Goal: Information Seeking & Learning: Learn about a topic

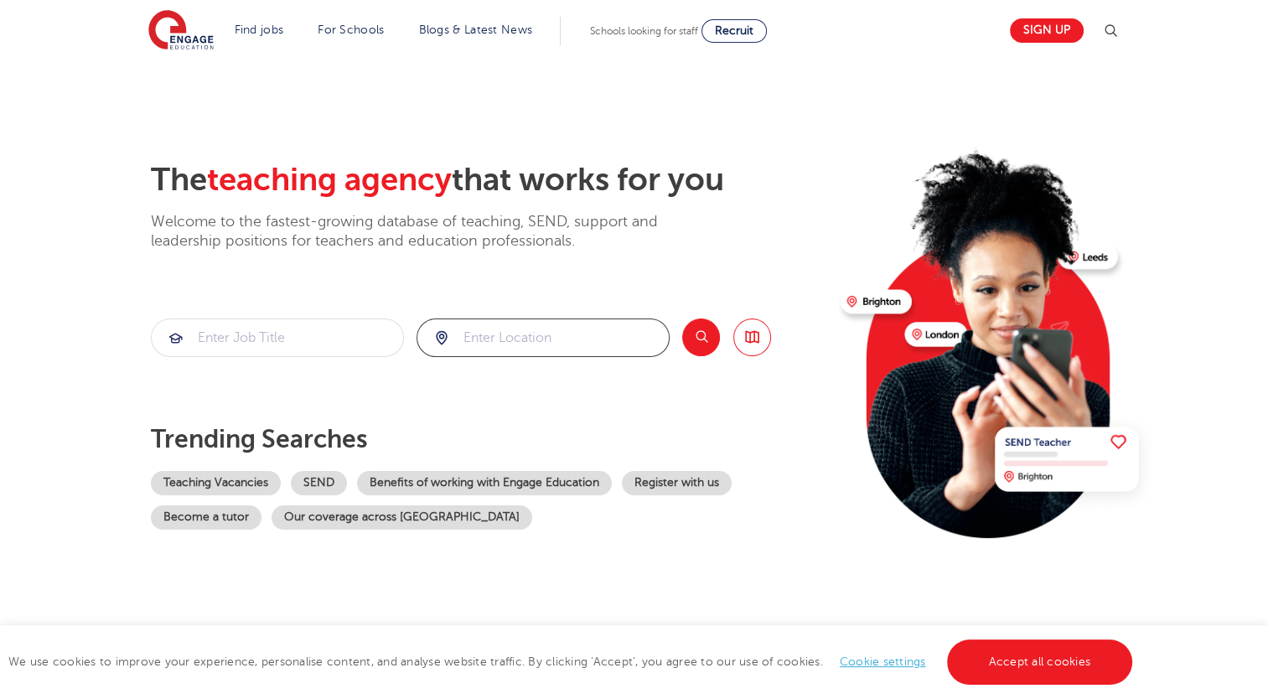
click at [517, 343] on input "search" at bounding box center [544, 337] width 252 height 37
click button "Submit" at bounding box center [0, 0] width 0 height 0
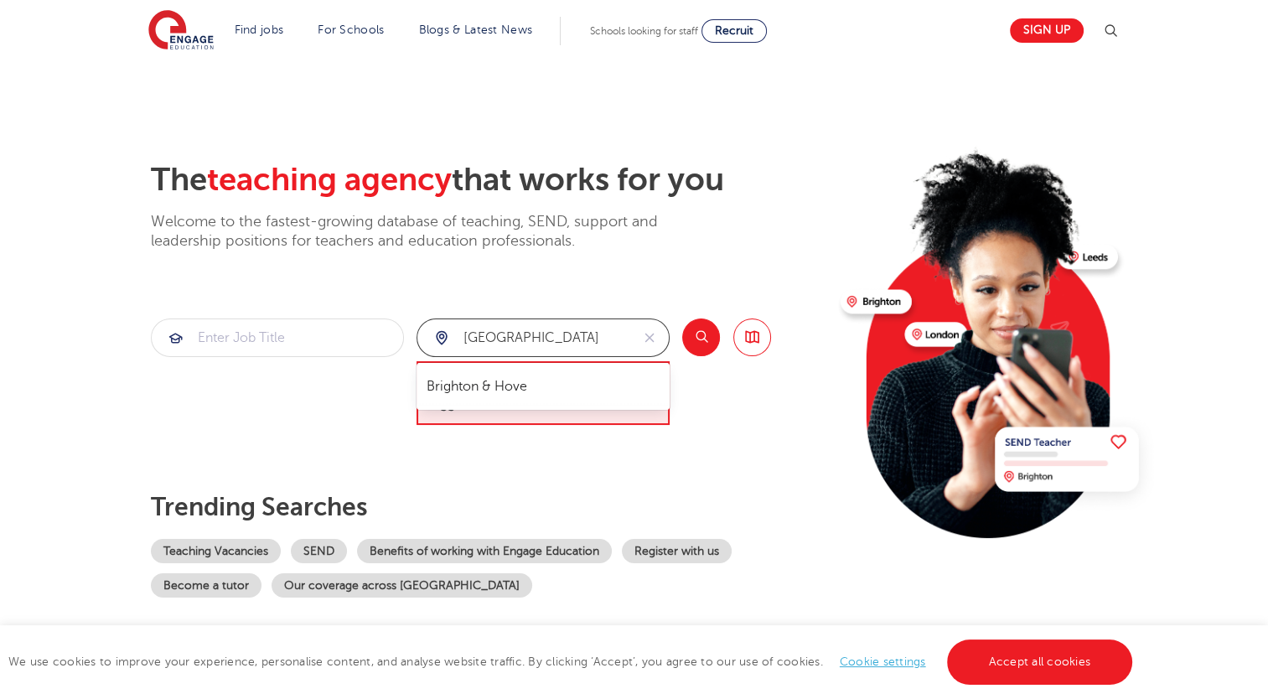
click at [552, 344] on input "[GEOGRAPHIC_DATA]" at bounding box center [524, 337] width 213 height 37
click at [501, 386] on li "Brighton & Hove" at bounding box center [543, 387] width 240 height 34
type input "Brighton & Hove"
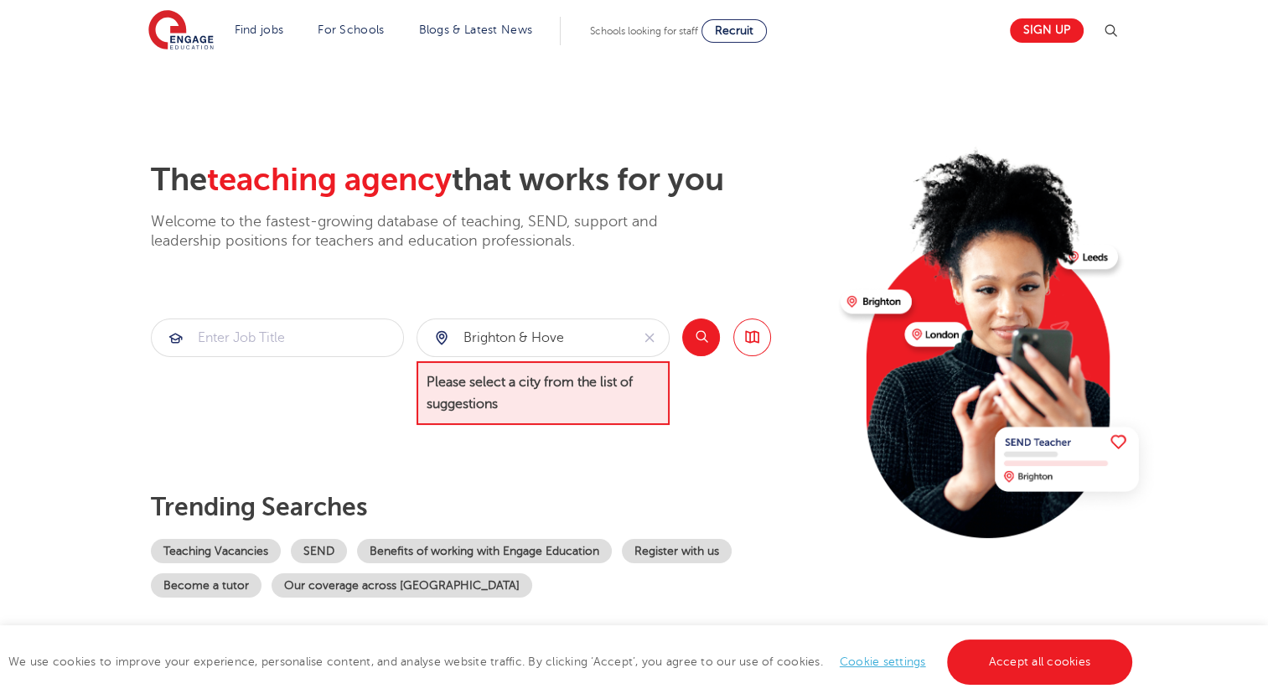
click at [693, 344] on button "Search" at bounding box center [701, 338] width 38 height 38
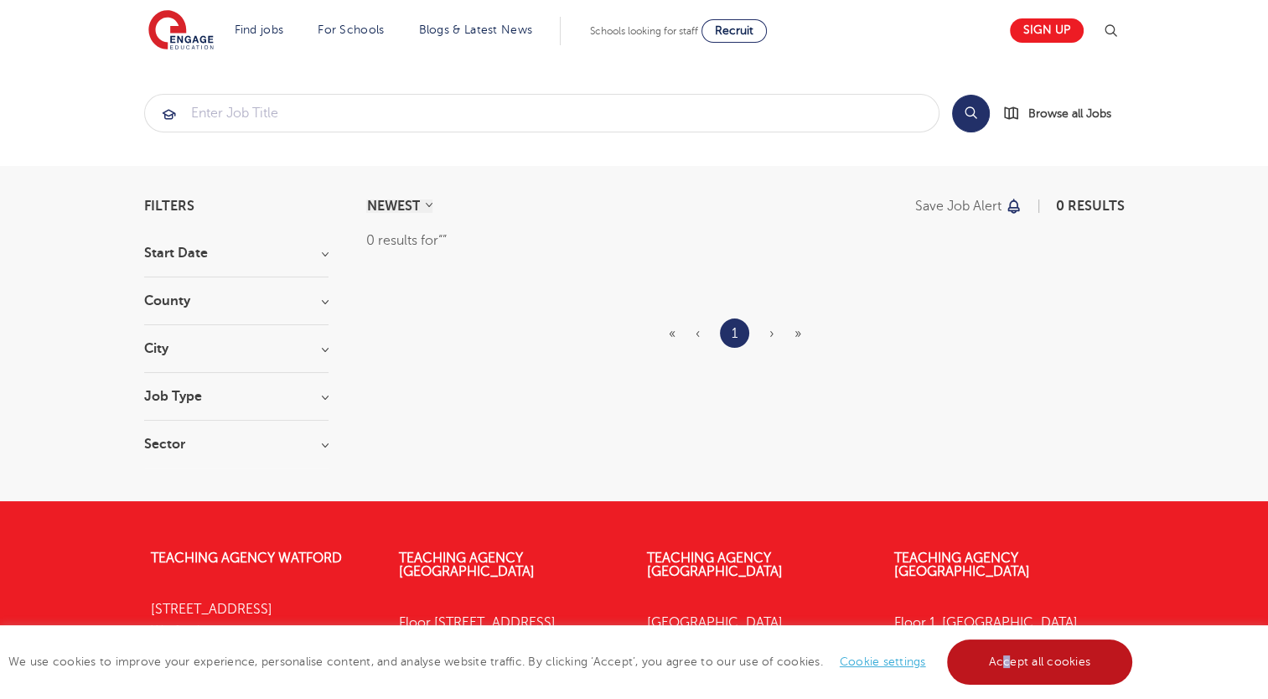
click at [1008, 667] on link "Accept all cookies" at bounding box center [1040, 662] width 186 height 45
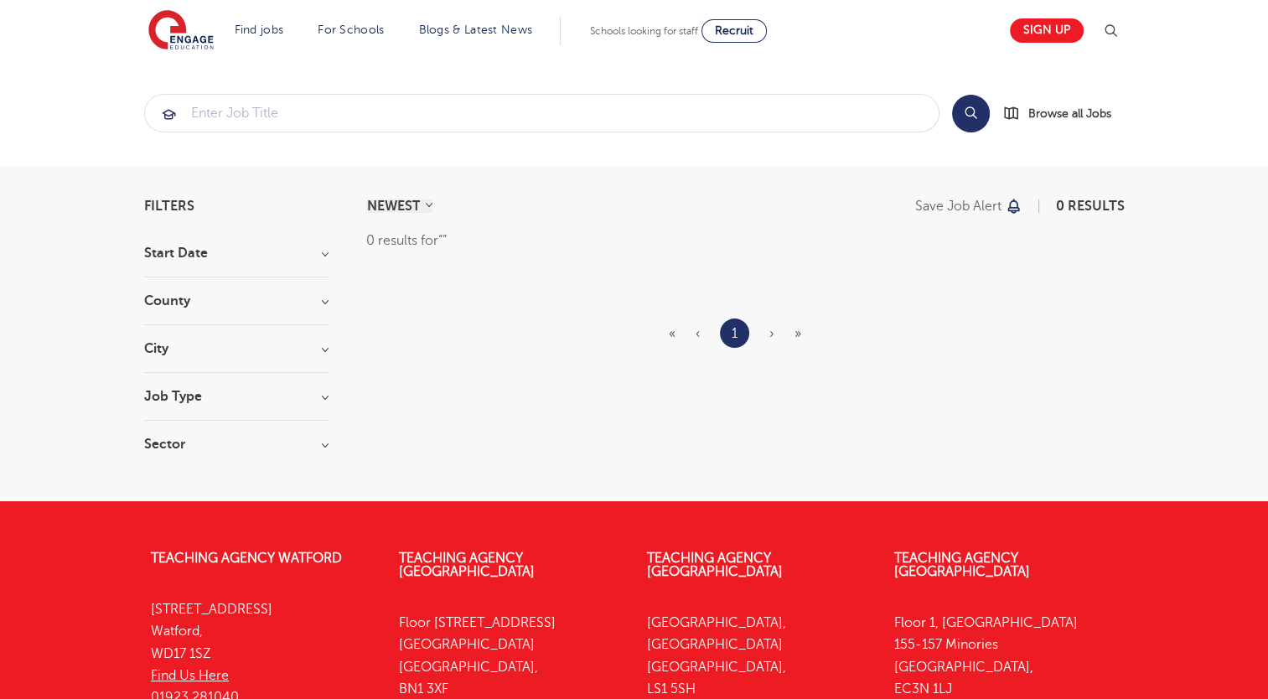
click at [869, 594] on div "Teaching Agency Leeds Yorkshire House, Greek Street Leeds, LS1 5SH Find Us Here…" at bounding box center [759, 650] width 248 height 247
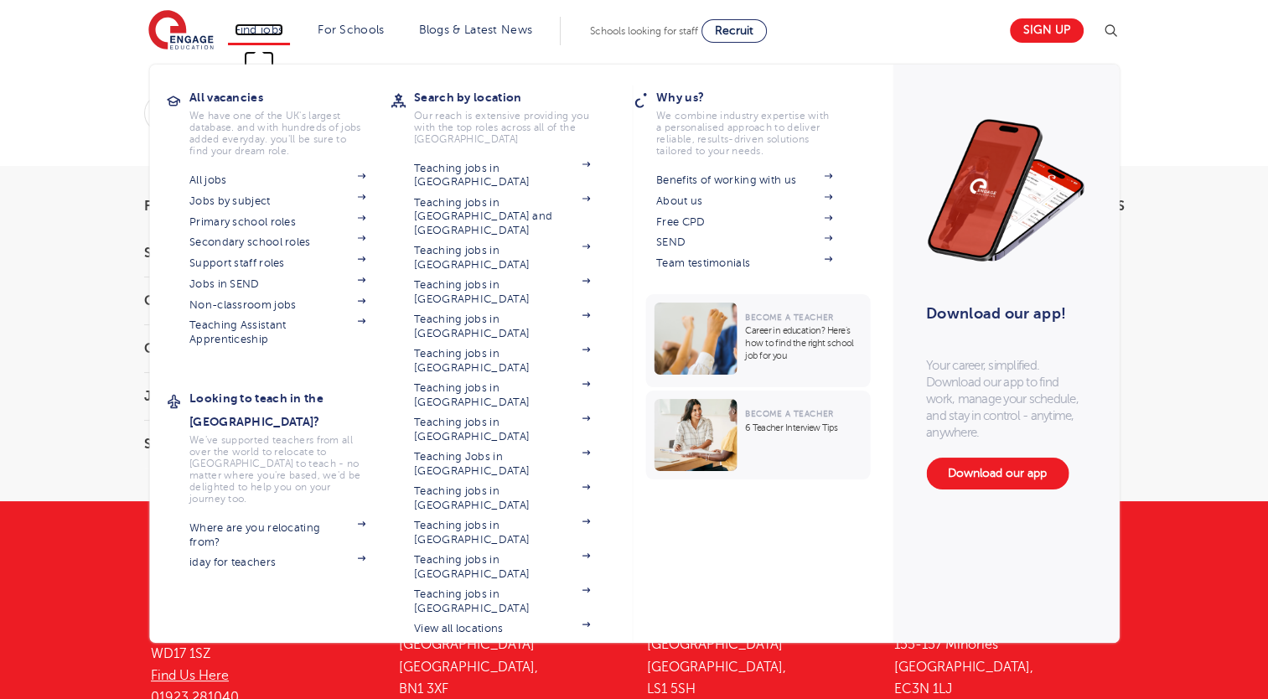
click at [249, 31] on link "Find jobs" at bounding box center [259, 29] width 49 height 13
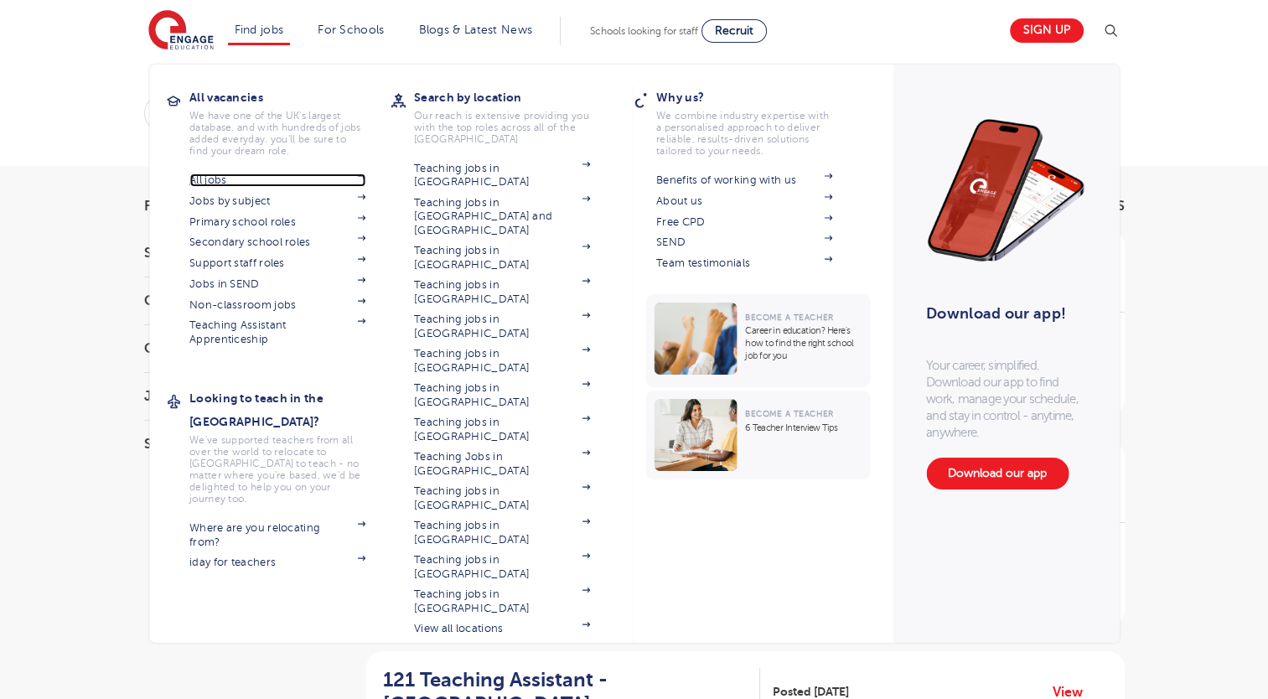
click at [209, 179] on link "All jobs" at bounding box center [277, 180] width 176 height 13
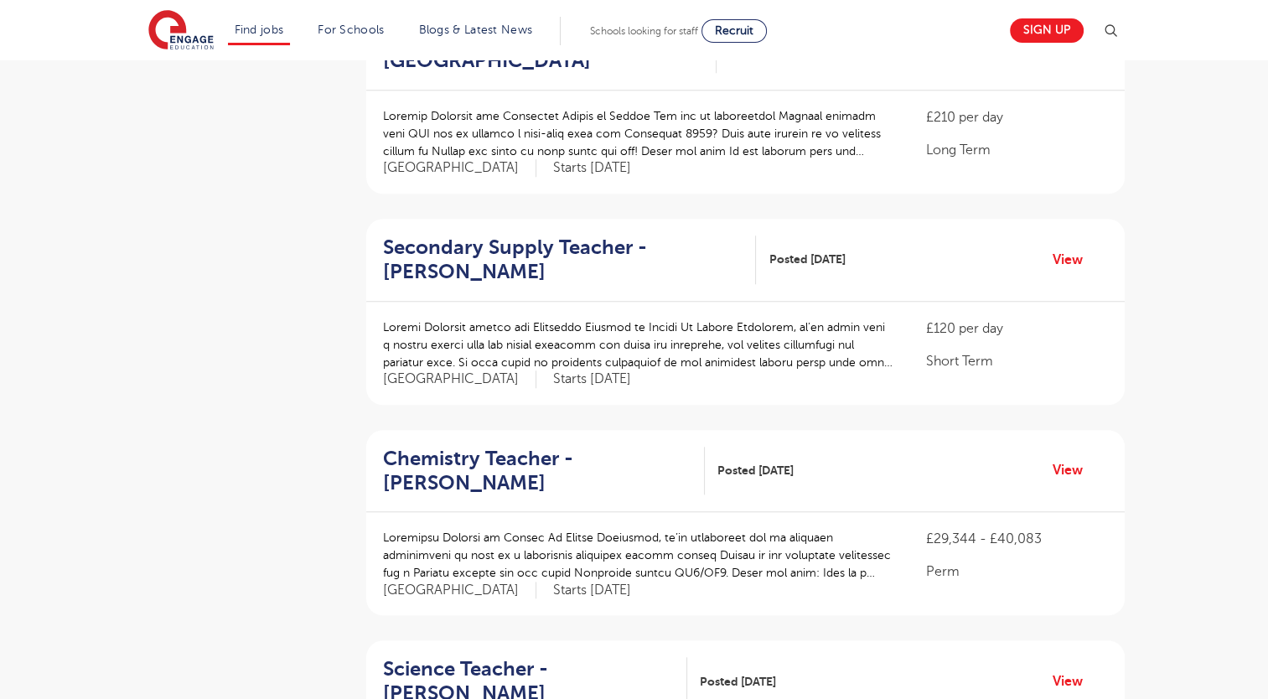
scroll to position [1761, 0]
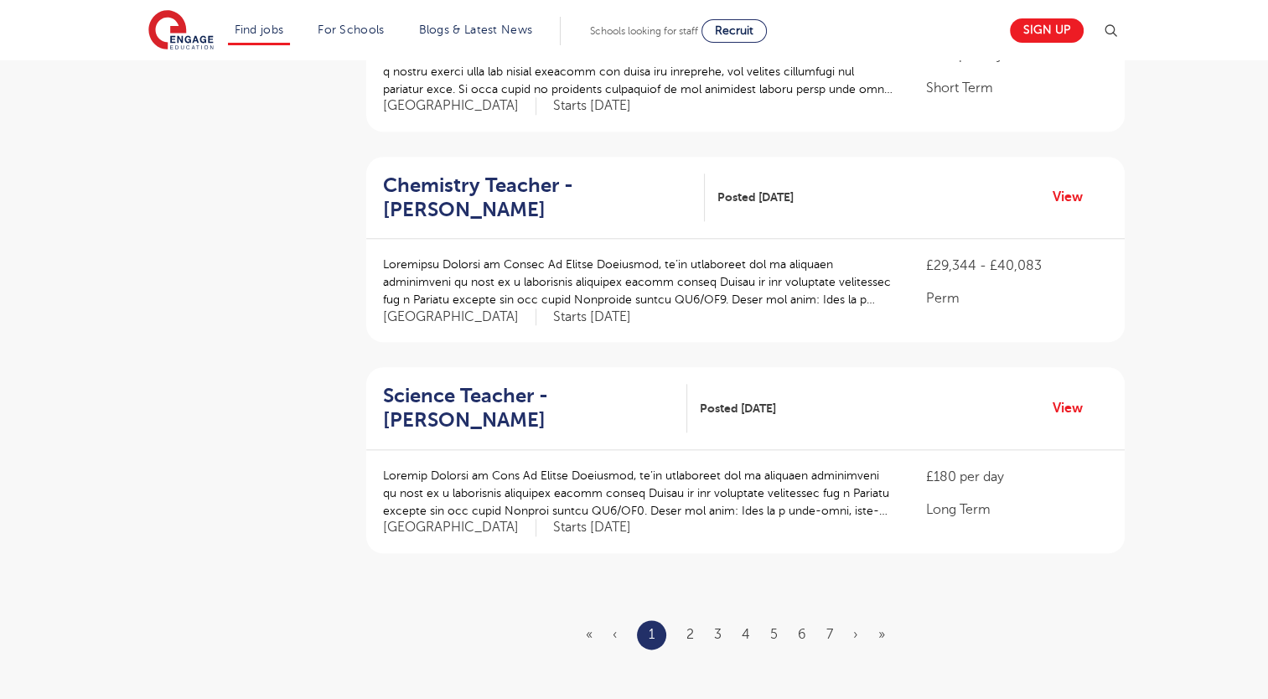
click at [698, 629] on ul "« ‹ 1 2 3 4 5 6 7 › »" at bounding box center [745, 634] width 319 height 29
click at [693, 633] on link "2" at bounding box center [691, 634] width 8 height 15
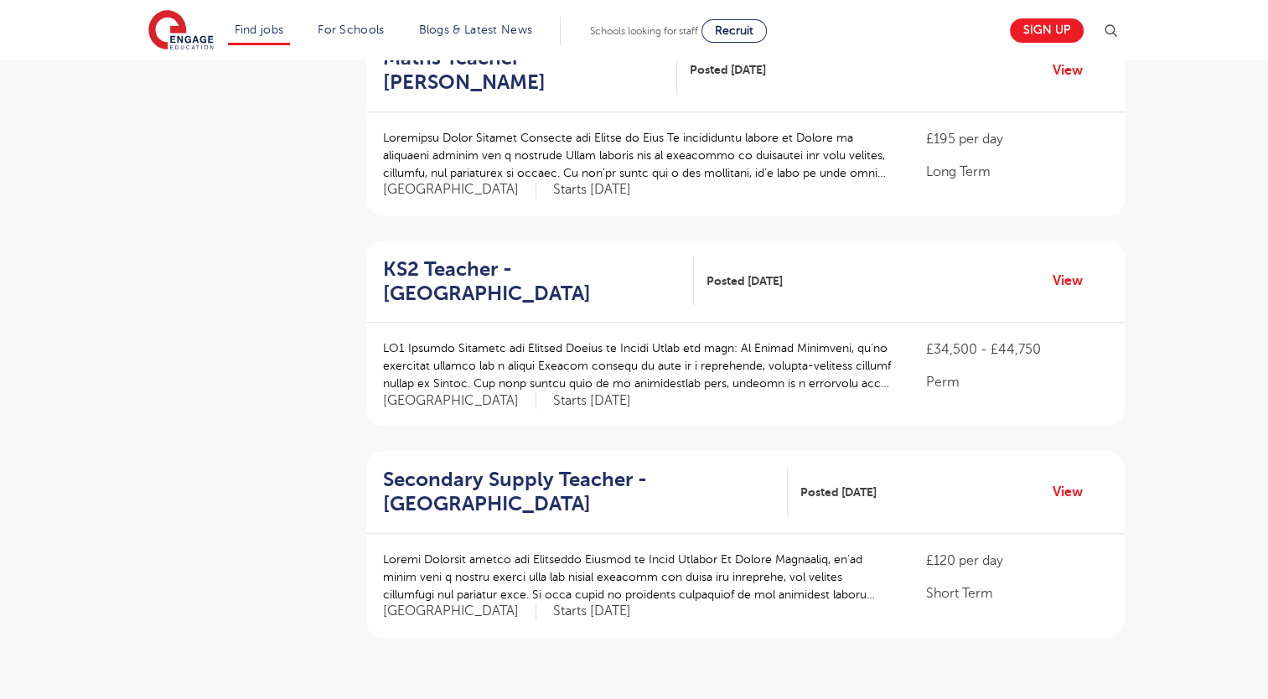
scroll to position [1761, 0]
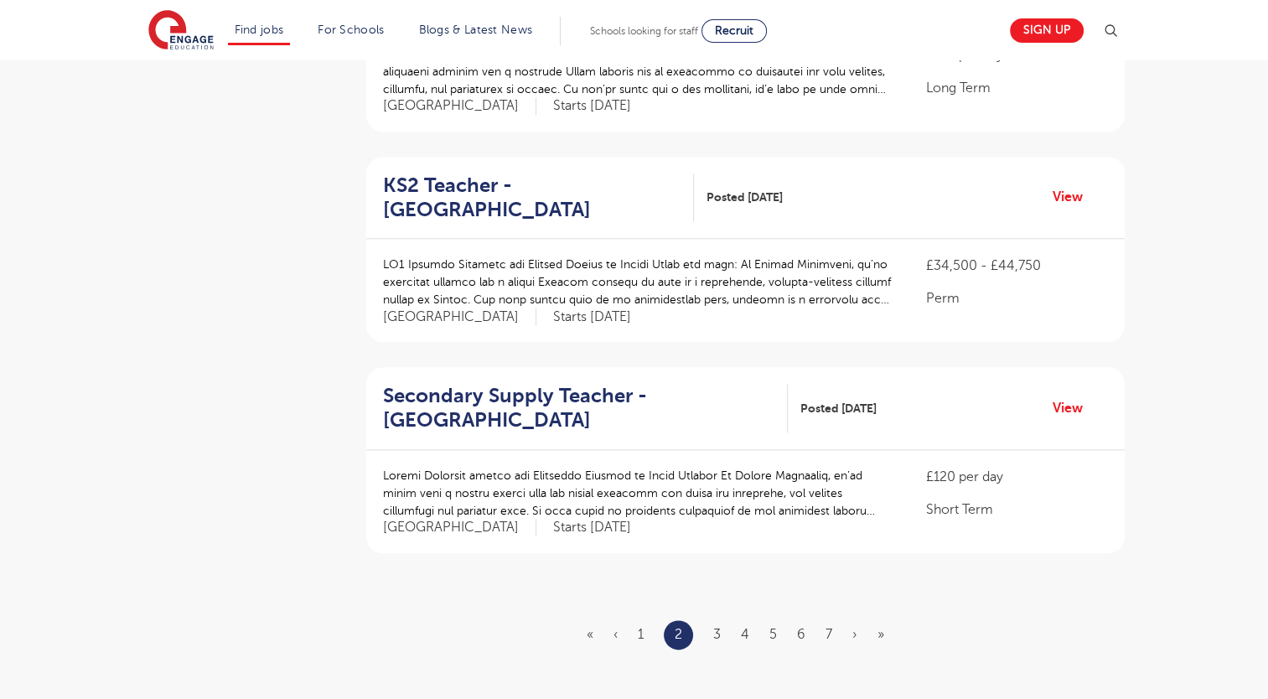
click at [708, 620] on ul "« ‹ 1 2 3 4 5 6 7 › »" at bounding box center [746, 634] width 318 height 29
click at [719, 627] on link "3" at bounding box center [717, 634] width 8 height 15
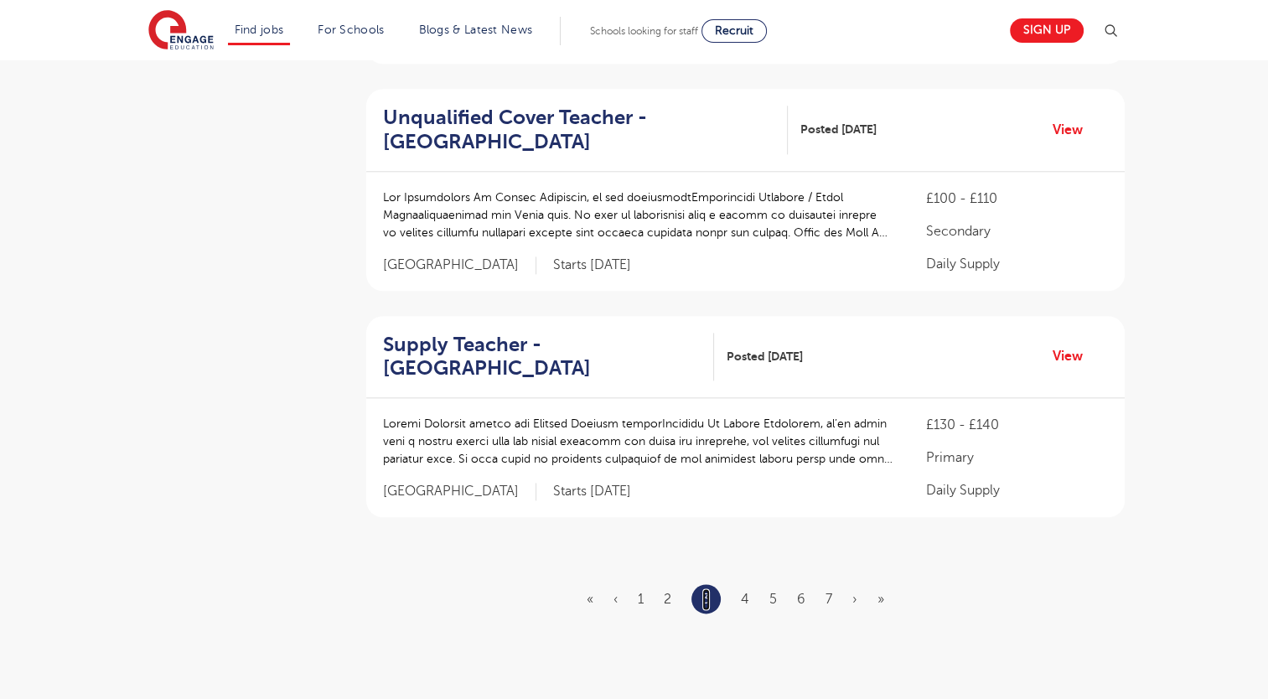
scroll to position [1928, 0]
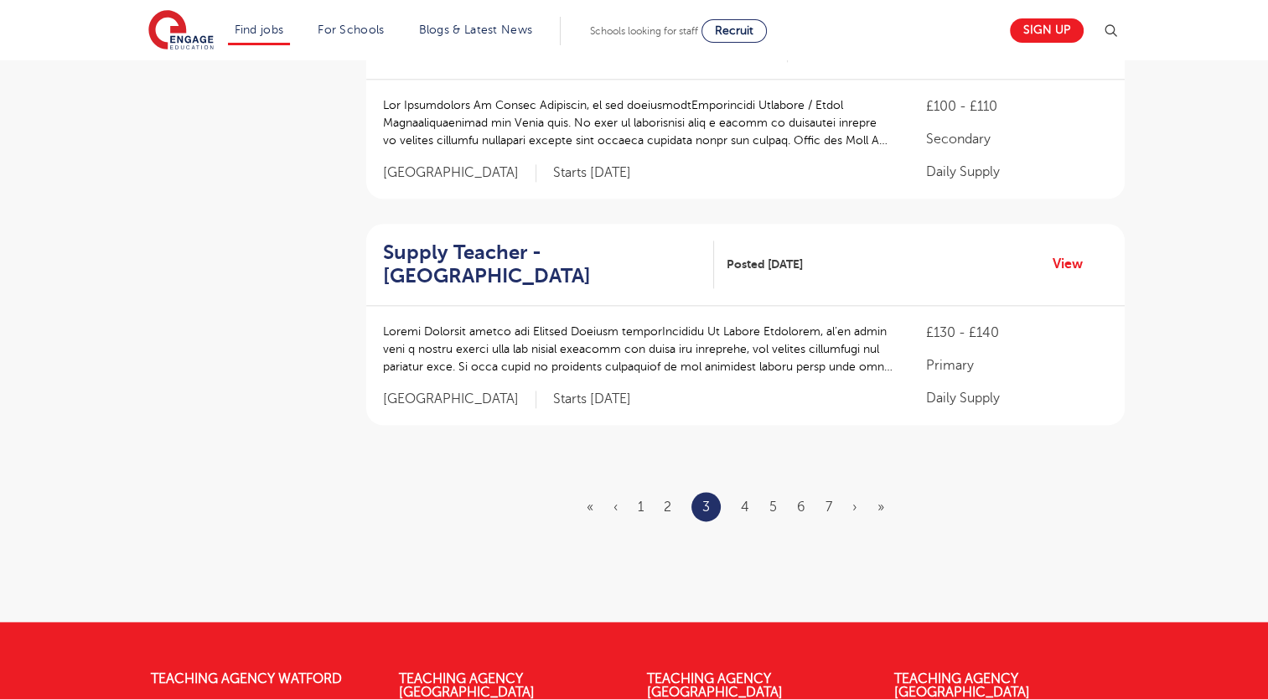
click at [744, 496] on li "4" at bounding box center [745, 507] width 8 height 22
click at [744, 500] on link "4" at bounding box center [745, 507] width 8 height 15
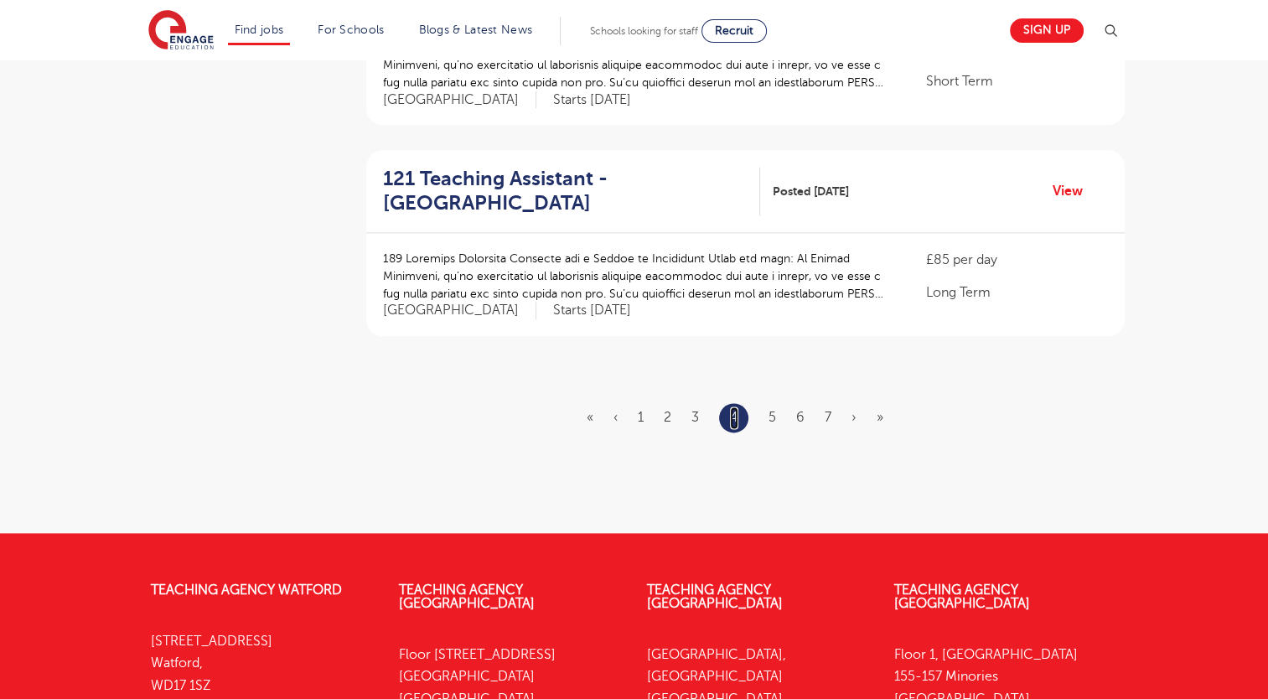
scroll to position [2012, 0]
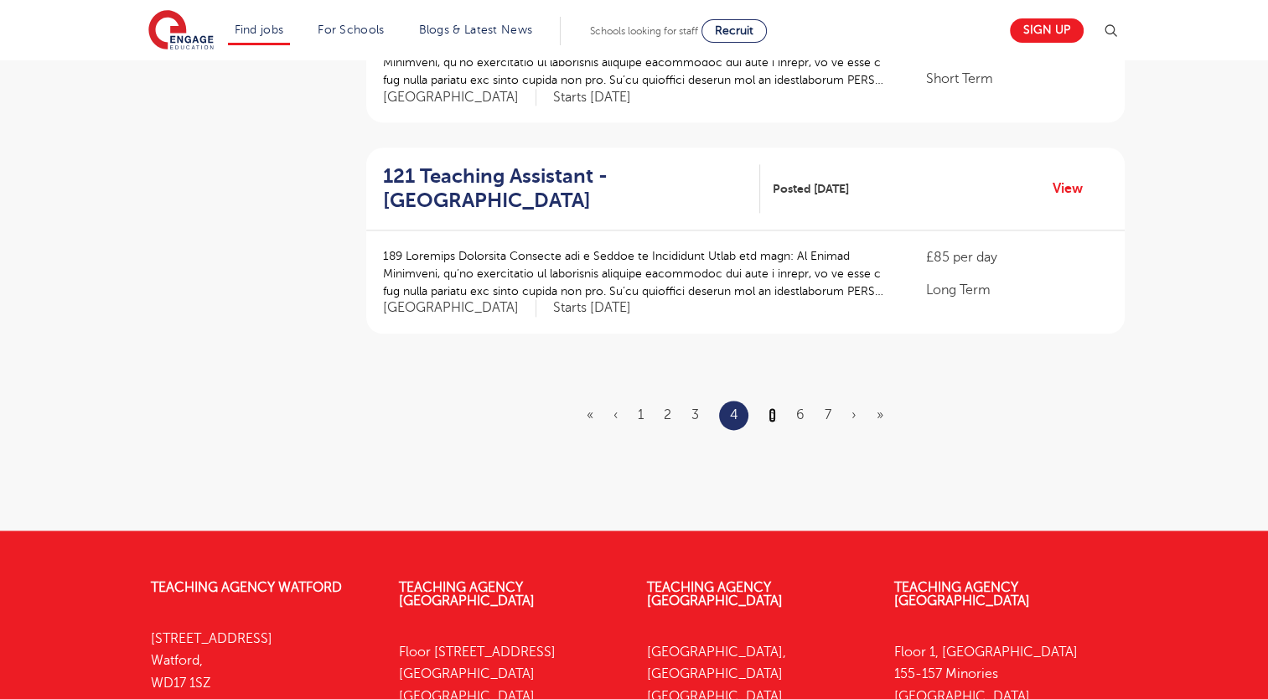
click at [771, 407] on link "5" at bounding box center [773, 414] width 8 height 15
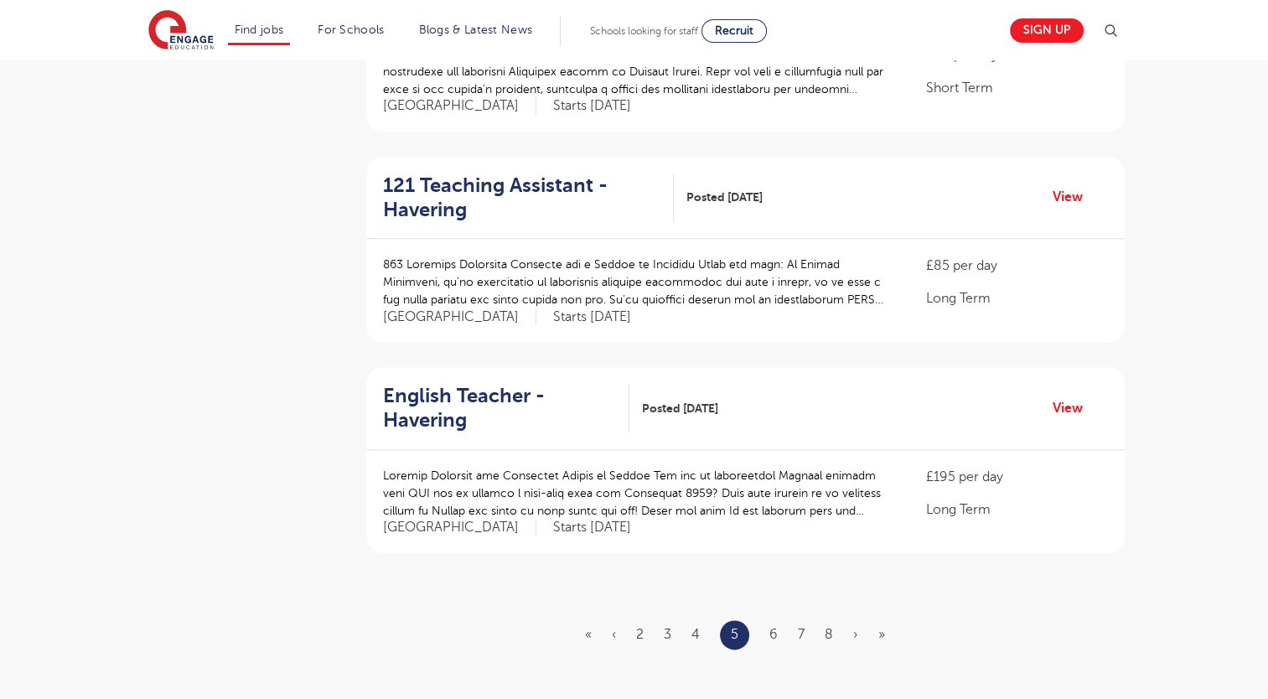
scroll to position [1844, 0]
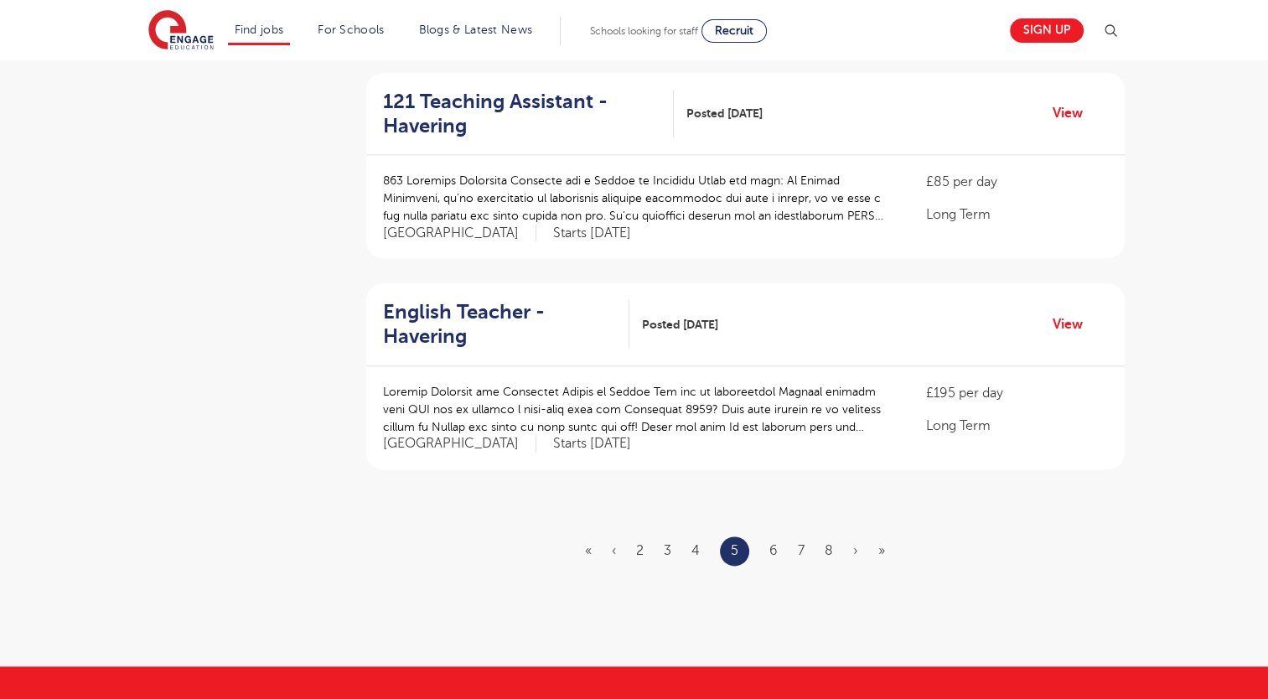
click at [778, 537] on ul "« ‹ 2 3 4 5 6 7 8 › »" at bounding box center [745, 551] width 320 height 29
click at [775, 543] on link "6" at bounding box center [774, 550] width 8 height 15
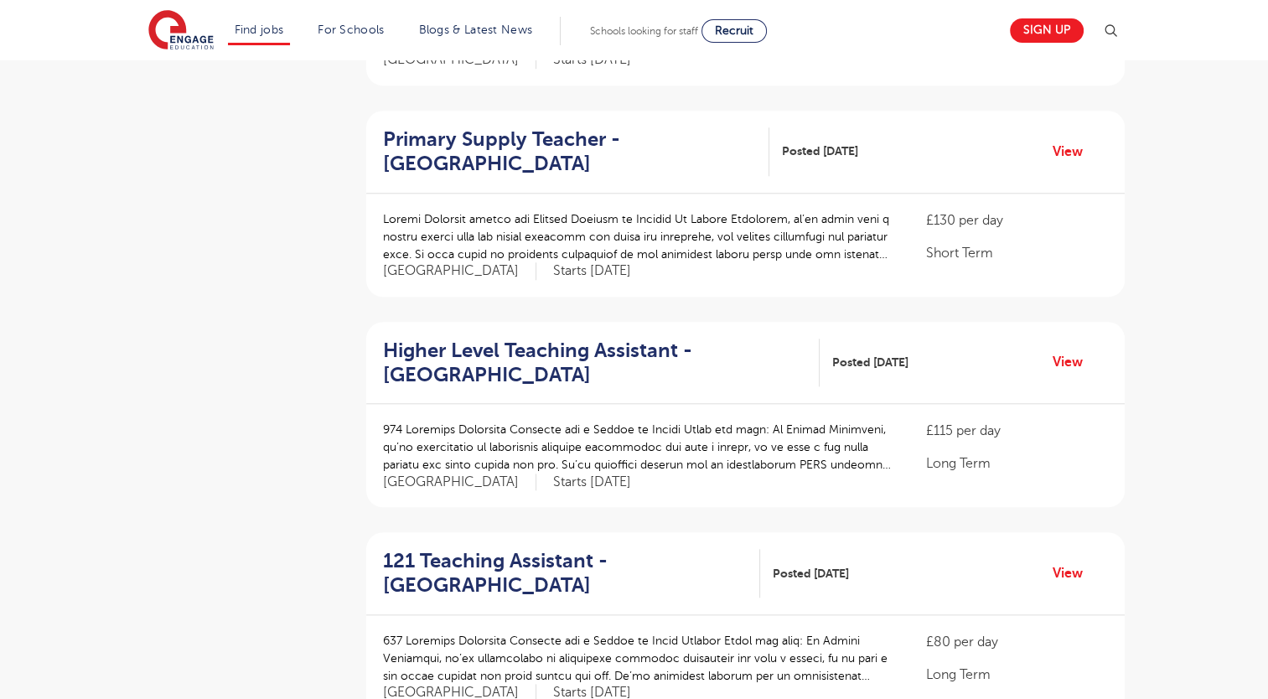
scroll to position [1761, 0]
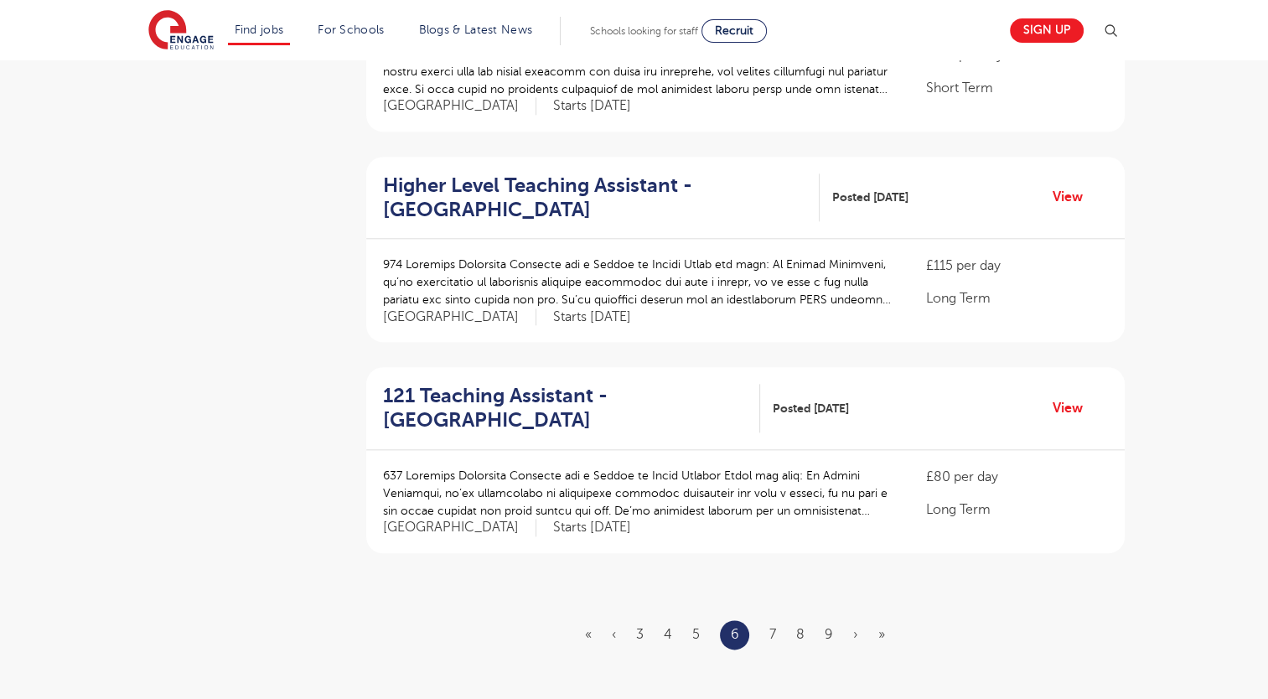
click at [785, 620] on ul "« ‹ 3 4 5 6 7 8 9 › »" at bounding box center [745, 634] width 320 height 29
click at [775, 627] on link "7" at bounding box center [773, 634] width 7 height 15
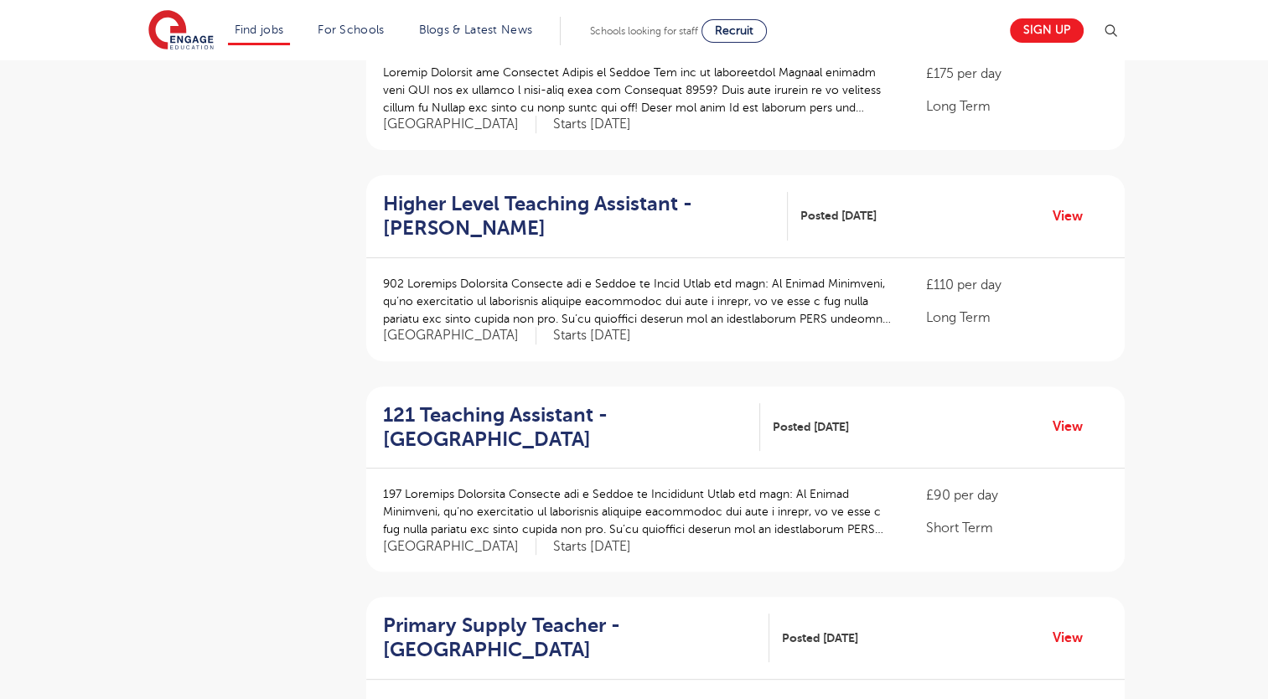
scroll to position [587, 0]
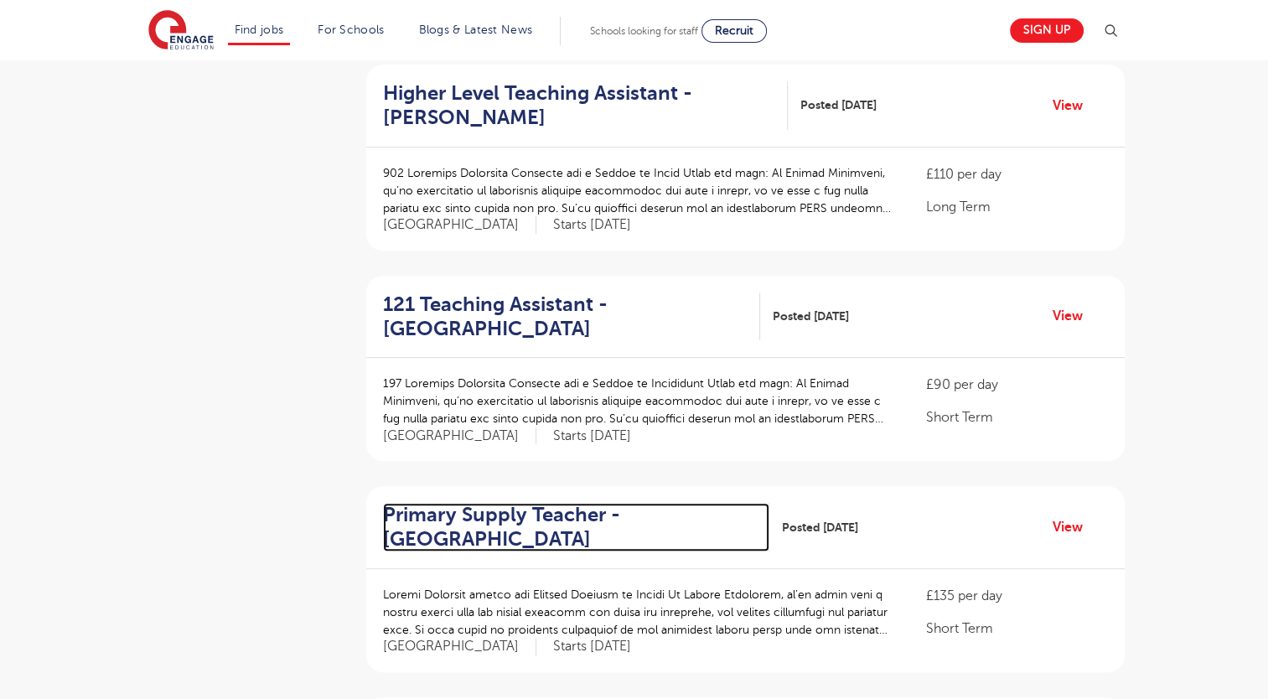
click at [579, 511] on h2 "Primary Supply Teacher - Harrow" at bounding box center [569, 527] width 373 height 49
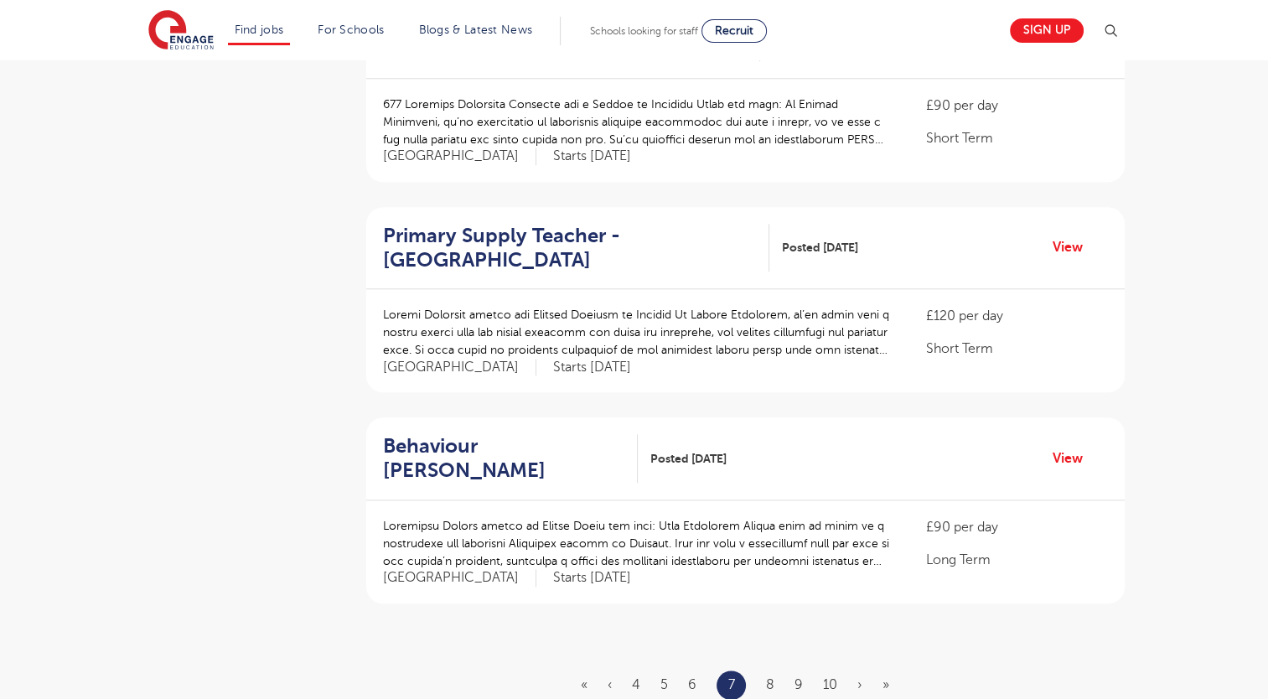
scroll to position [1844, 0]
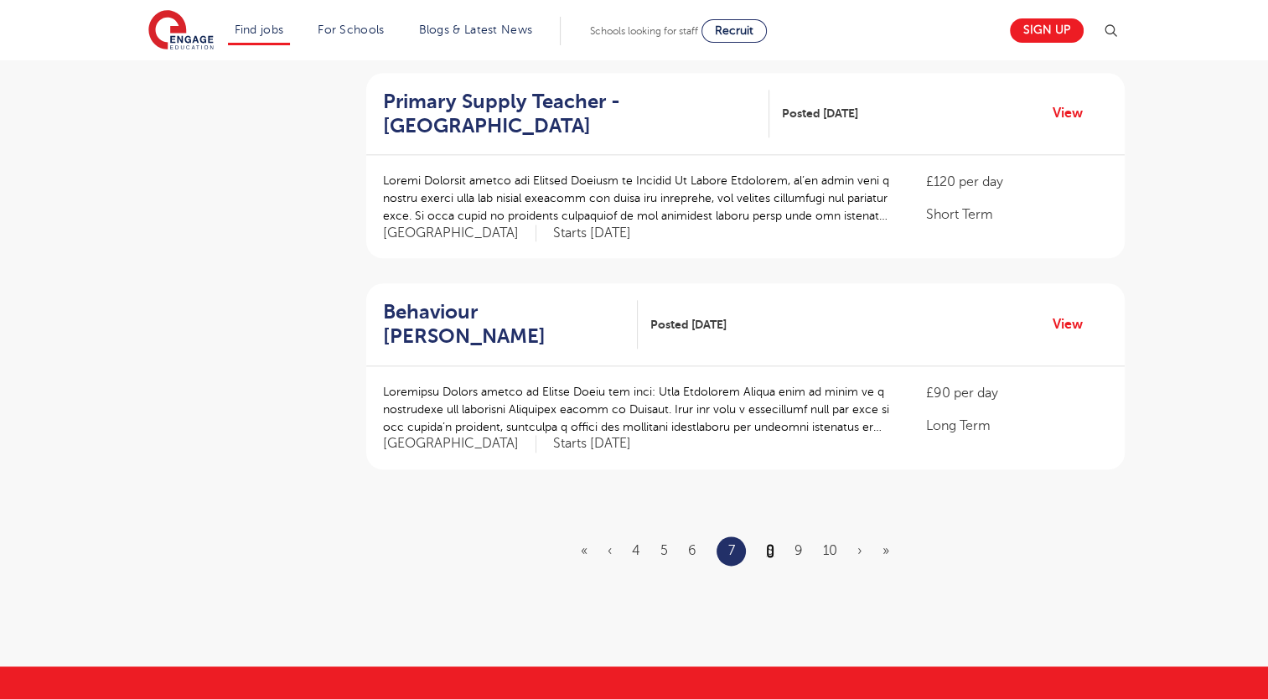
click at [770, 543] on link "8" at bounding box center [770, 550] width 8 height 15
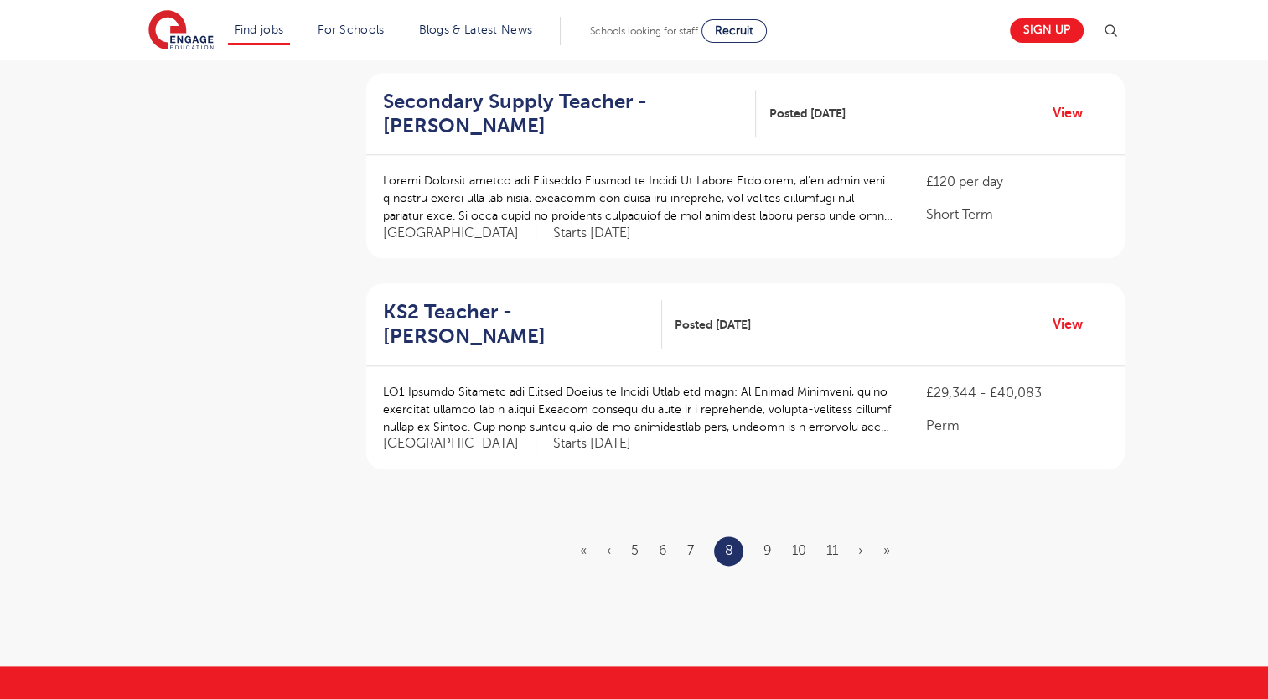
scroll to position [0, 0]
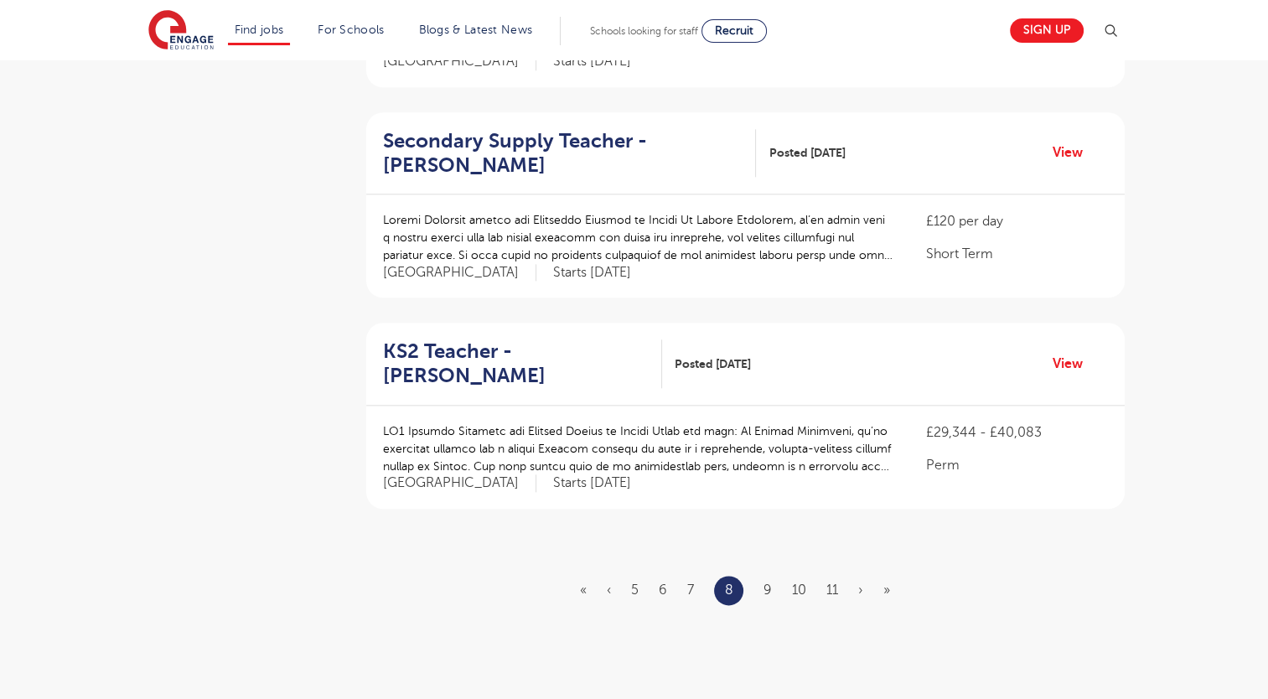
scroll to position [1844, 0]
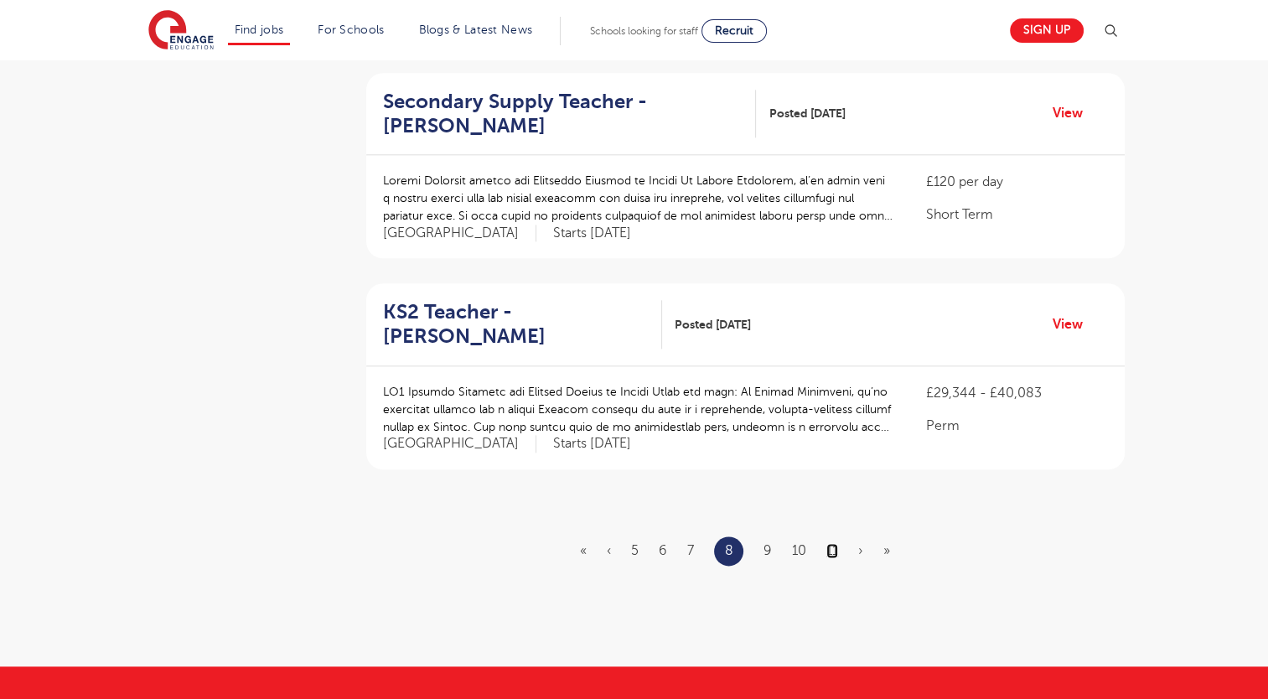
click at [833, 543] on link "11" at bounding box center [833, 550] width 12 height 15
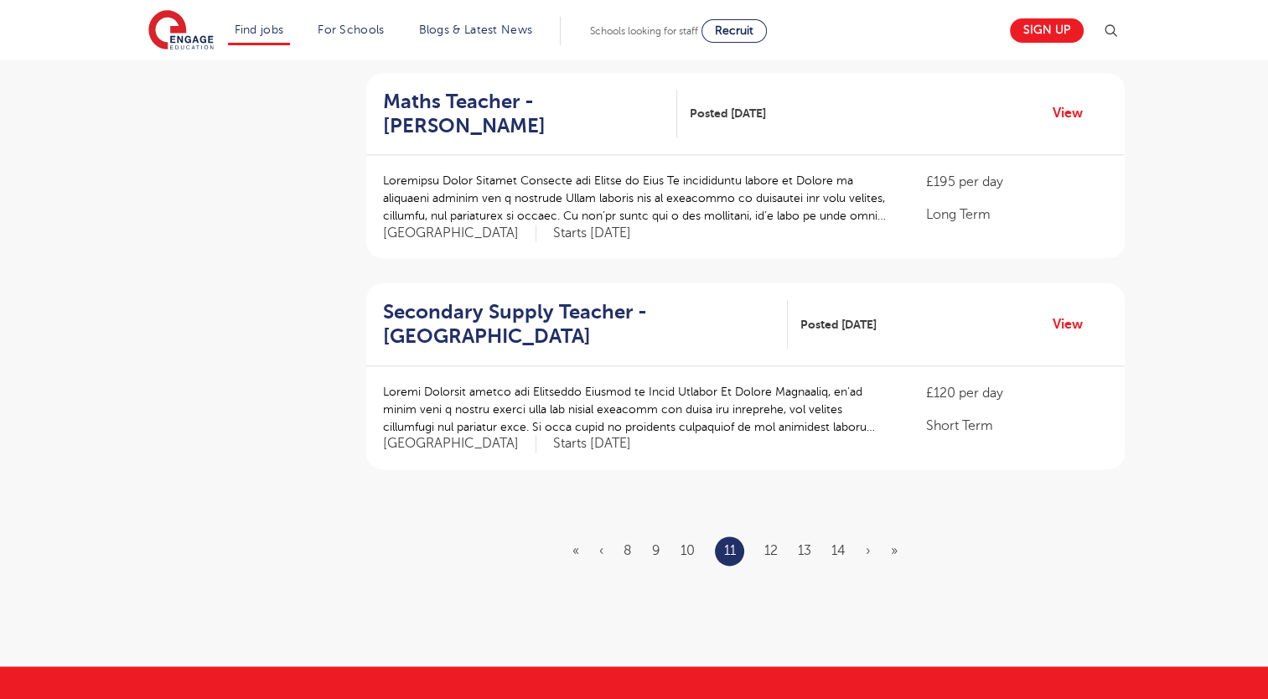
scroll to position [0, 0]
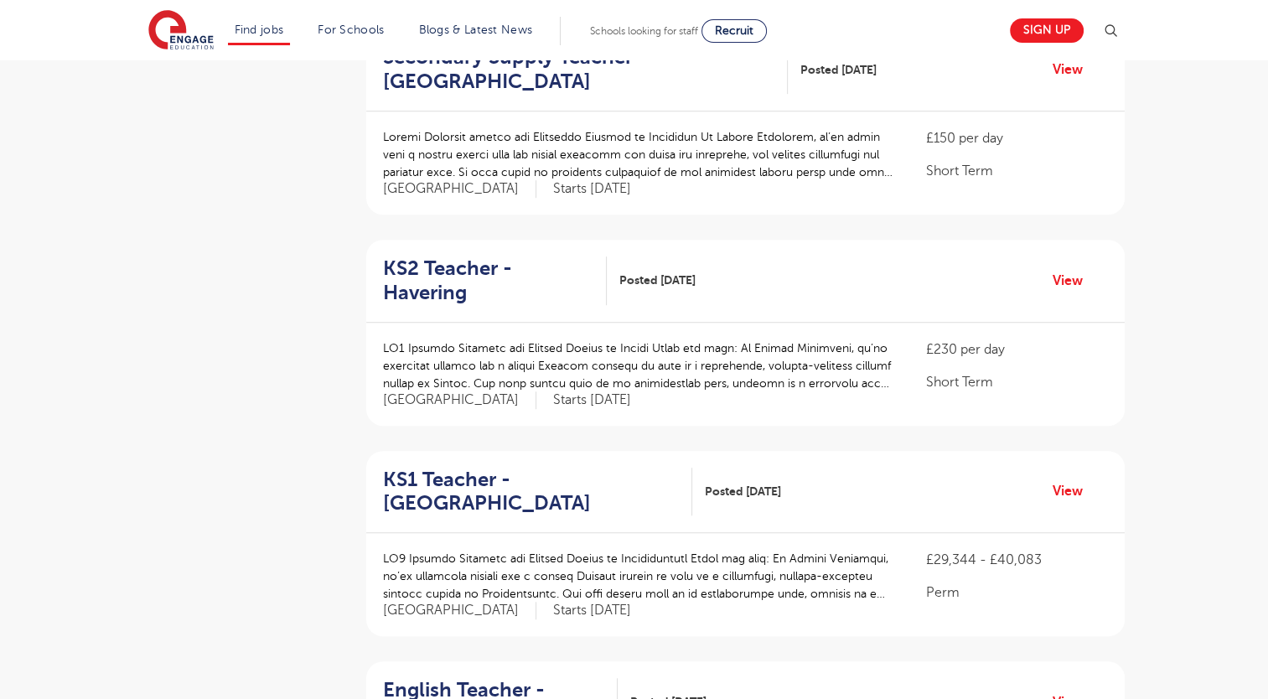
scroll to position [1174, 0]
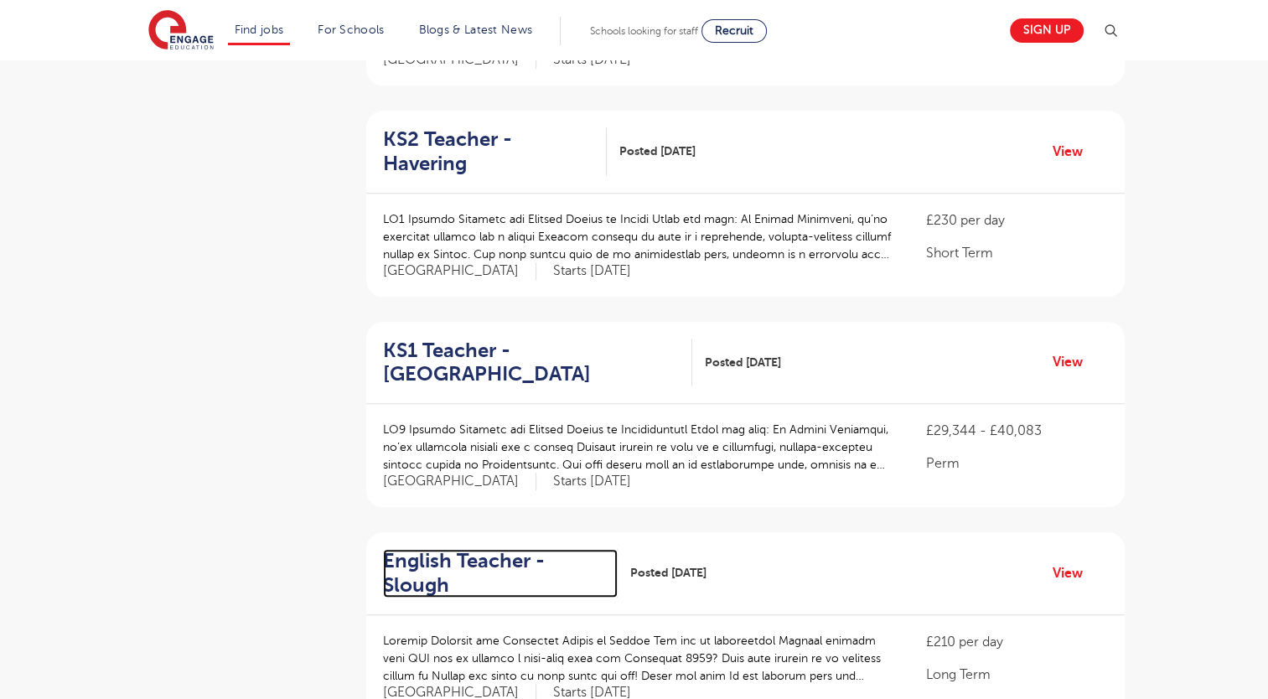
click at [526, 549] on h2 "English Teacher - Slough" at bounding box center [493, 573] width 221 height 49
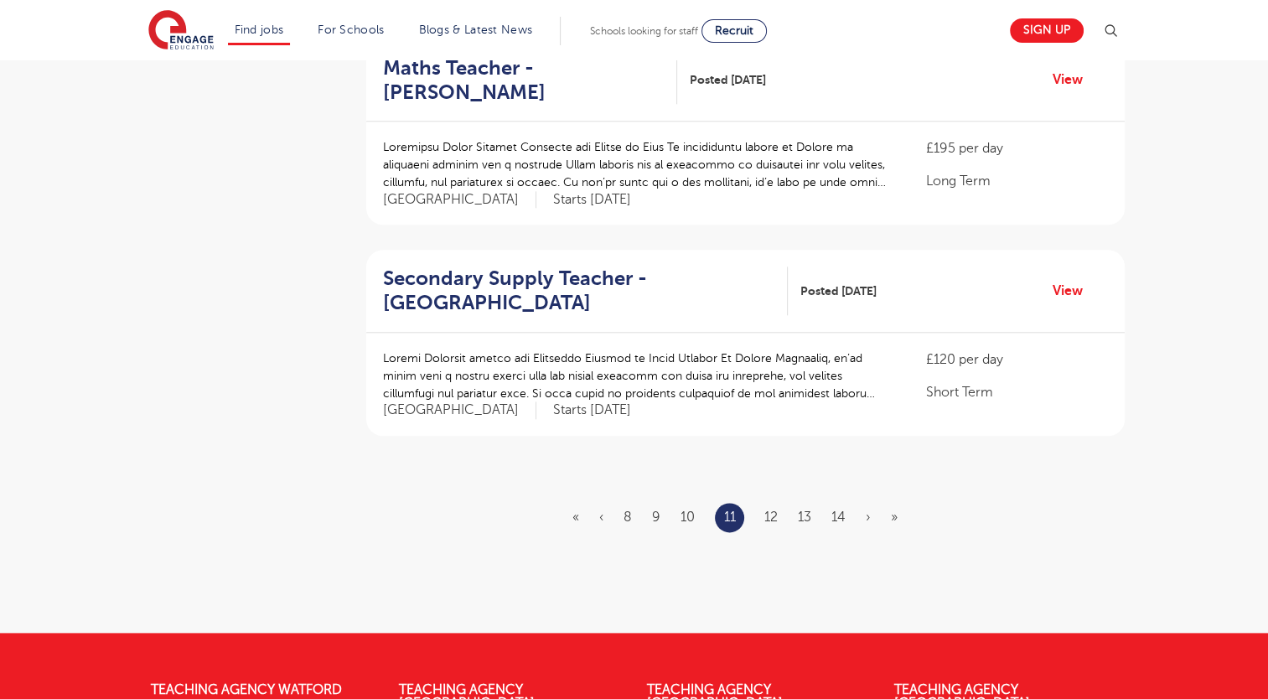
scroll to position [1928, 0]
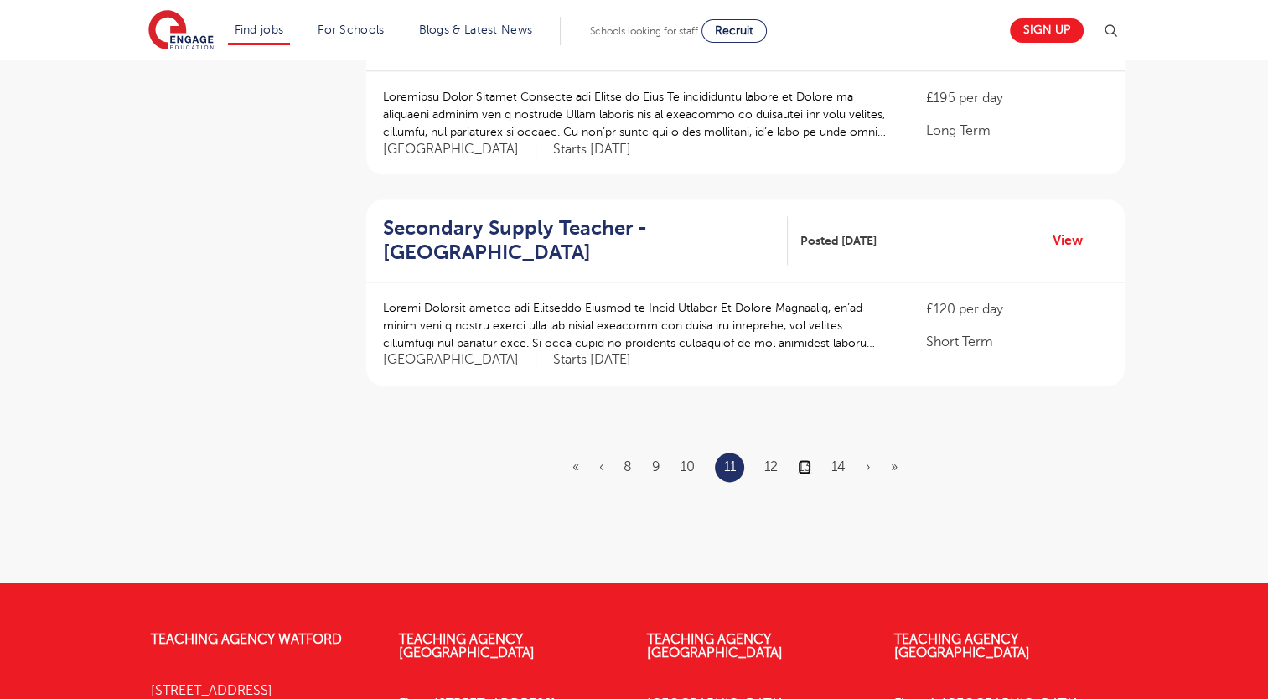
click at [805, 459] on link "13" at bounding box center [804, 466] width 13 height 15
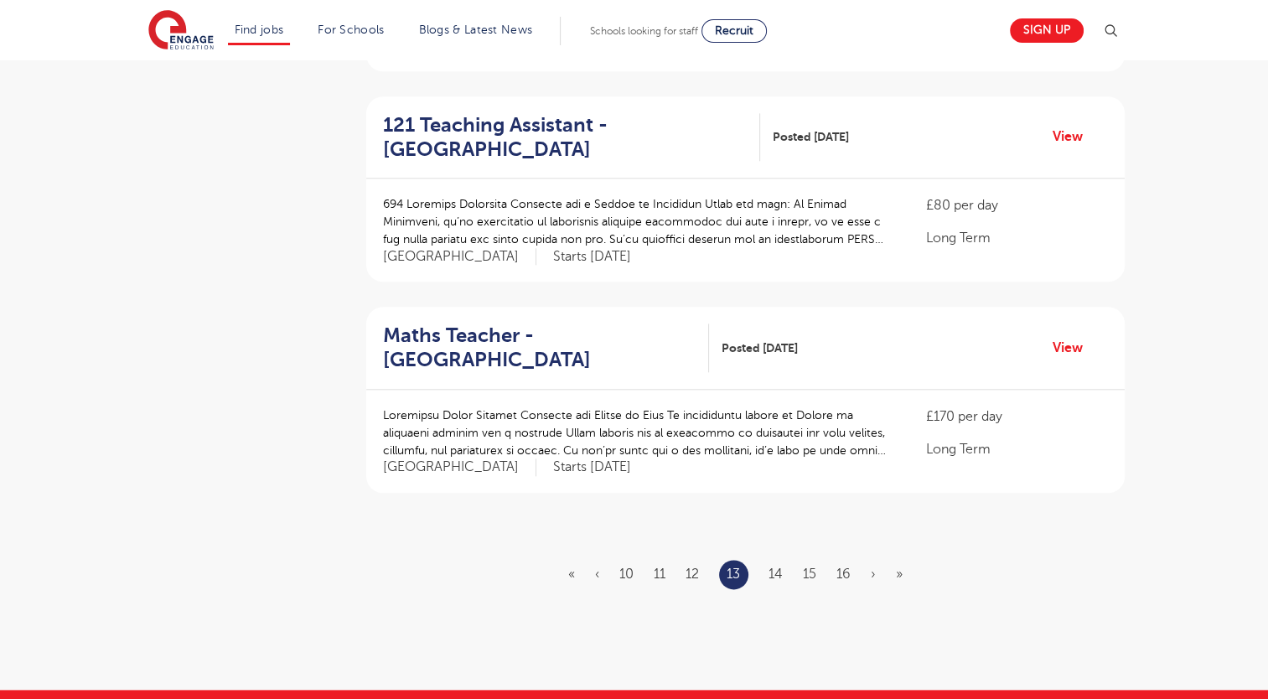
scroll to position [1844, 0]
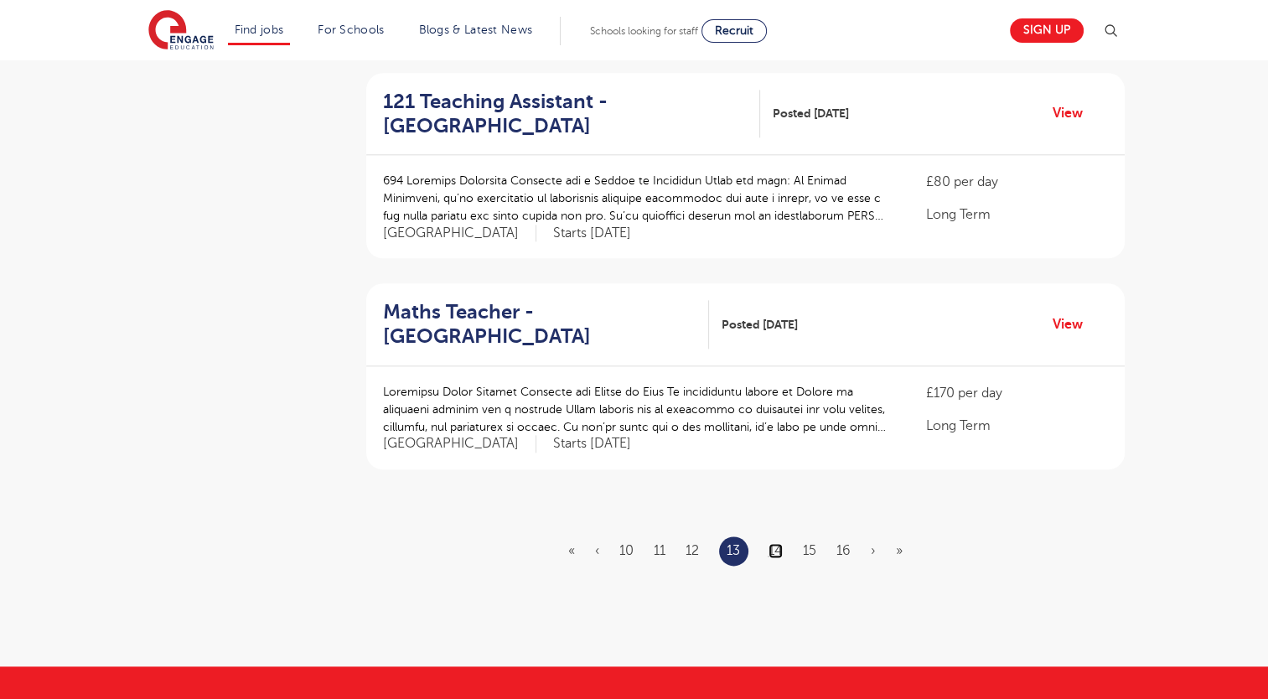
click at [776, 543] on link "14" at bounding box center [776, 550] width 14 height 15
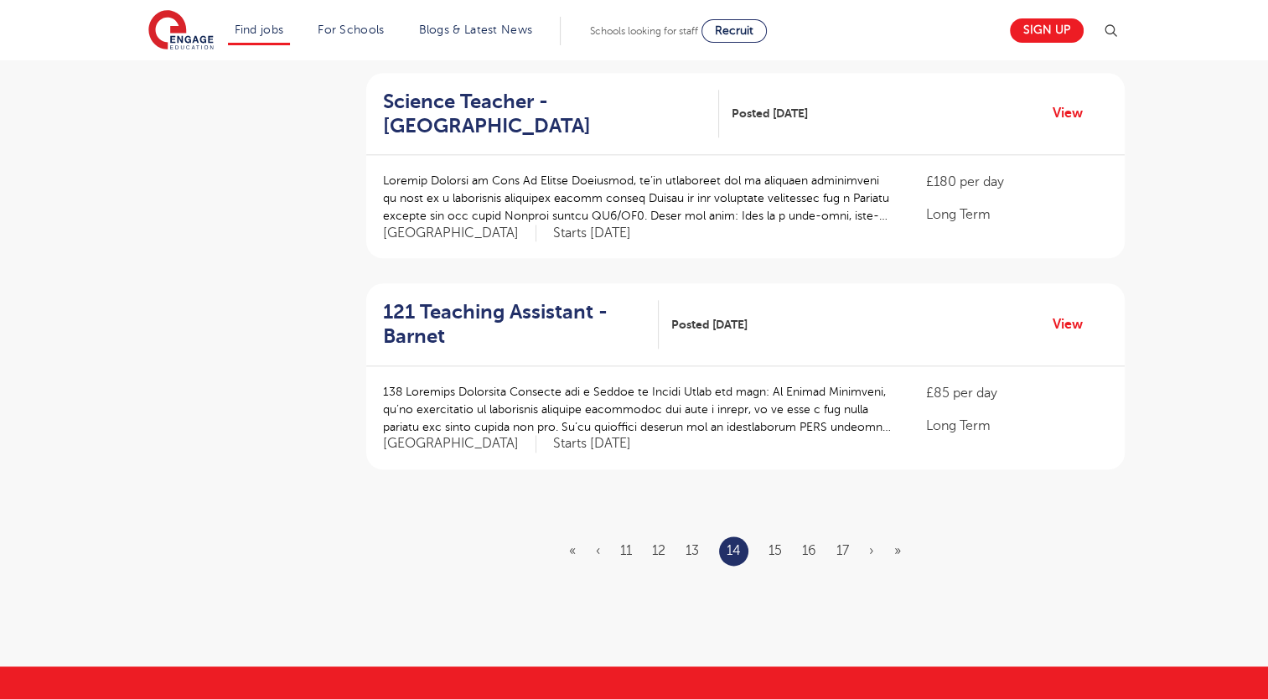
scroll to position [0, 0]
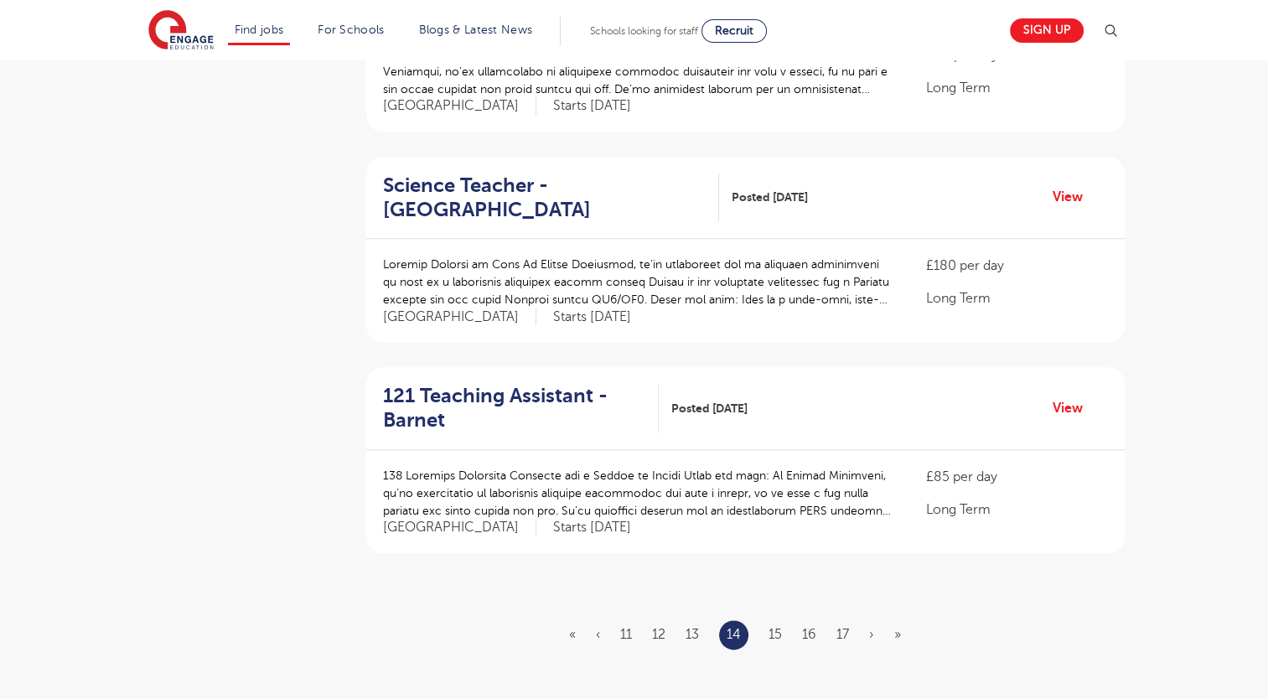
scroll to position [1844, 0]
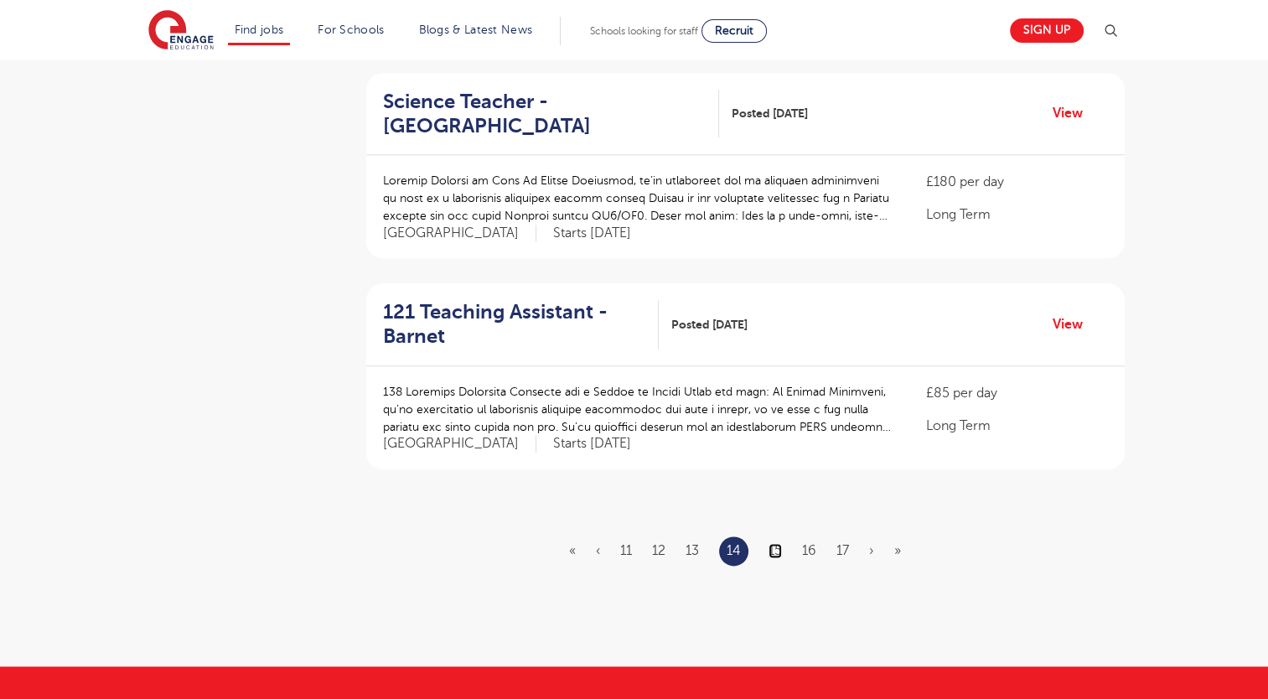
click at [774, 543] on link "15" at bounding box center [775, 550] width 13 height 15
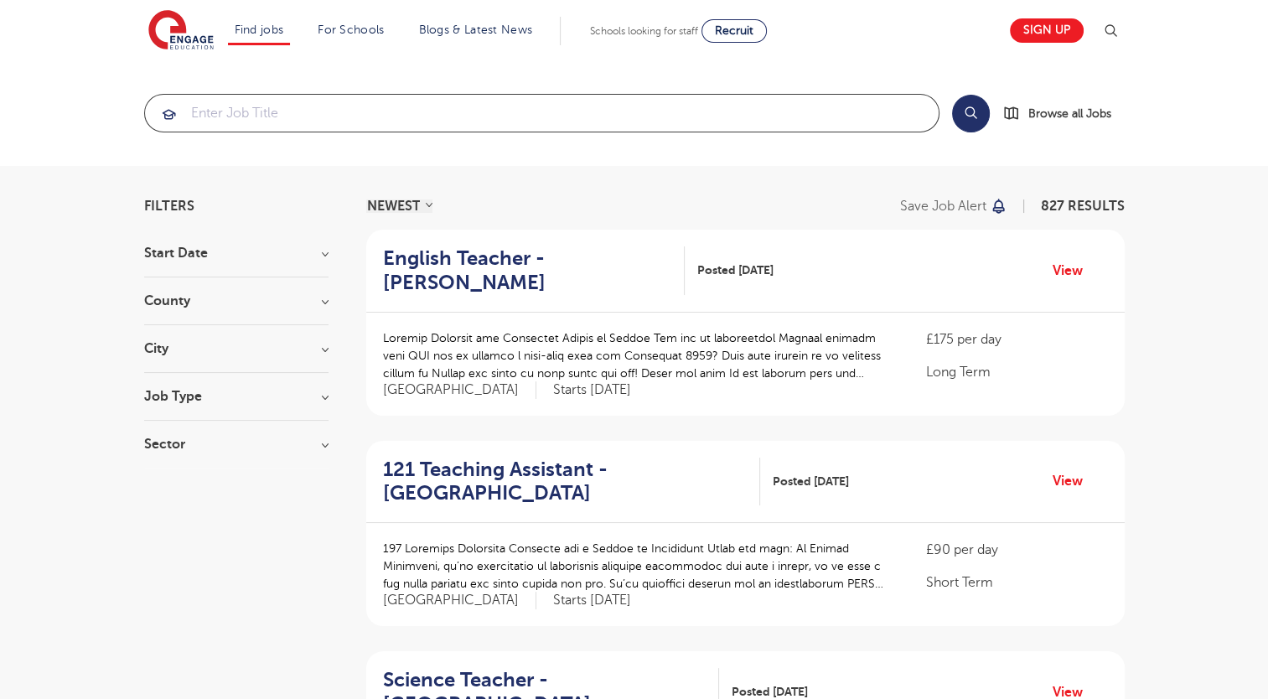
click at [419, 118] on input "search" at bounding box center [542, 113] width 794 height 37
click at [223, 354] on h3 "City" at bounding box center [236, 348] width 184 height 13
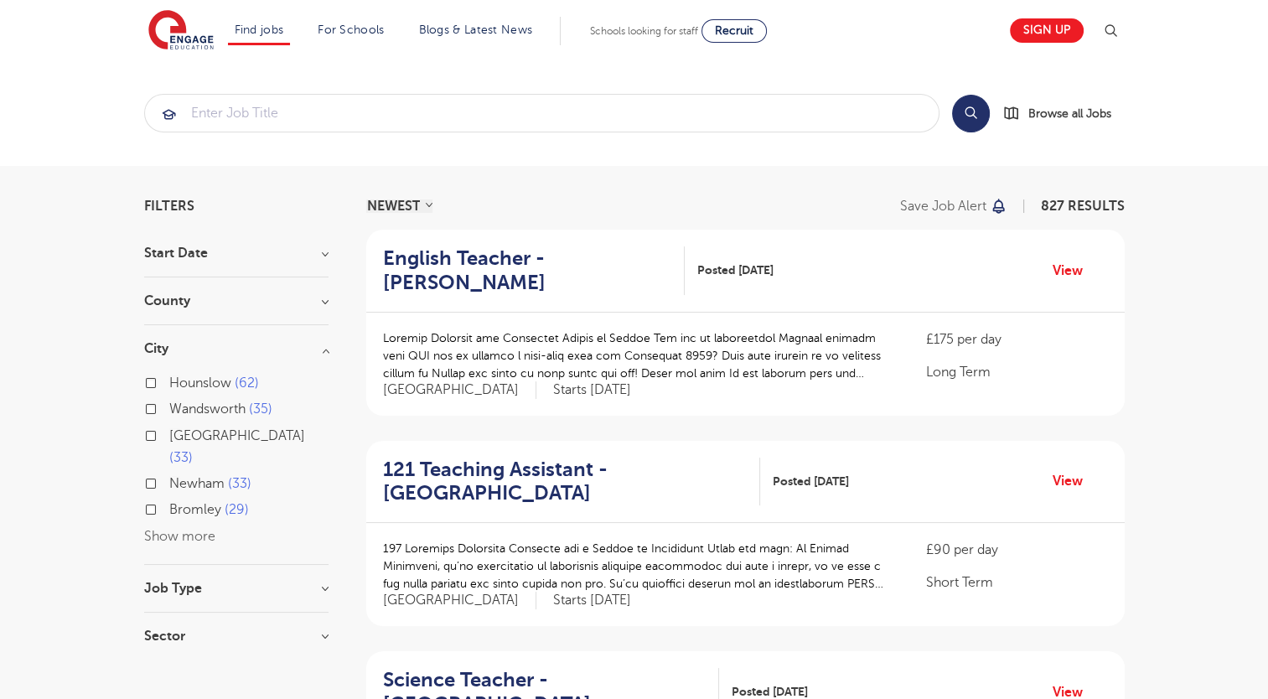
click at [164, 529] on button "Show more" at bounding box center [179, 536] width 71 height 15
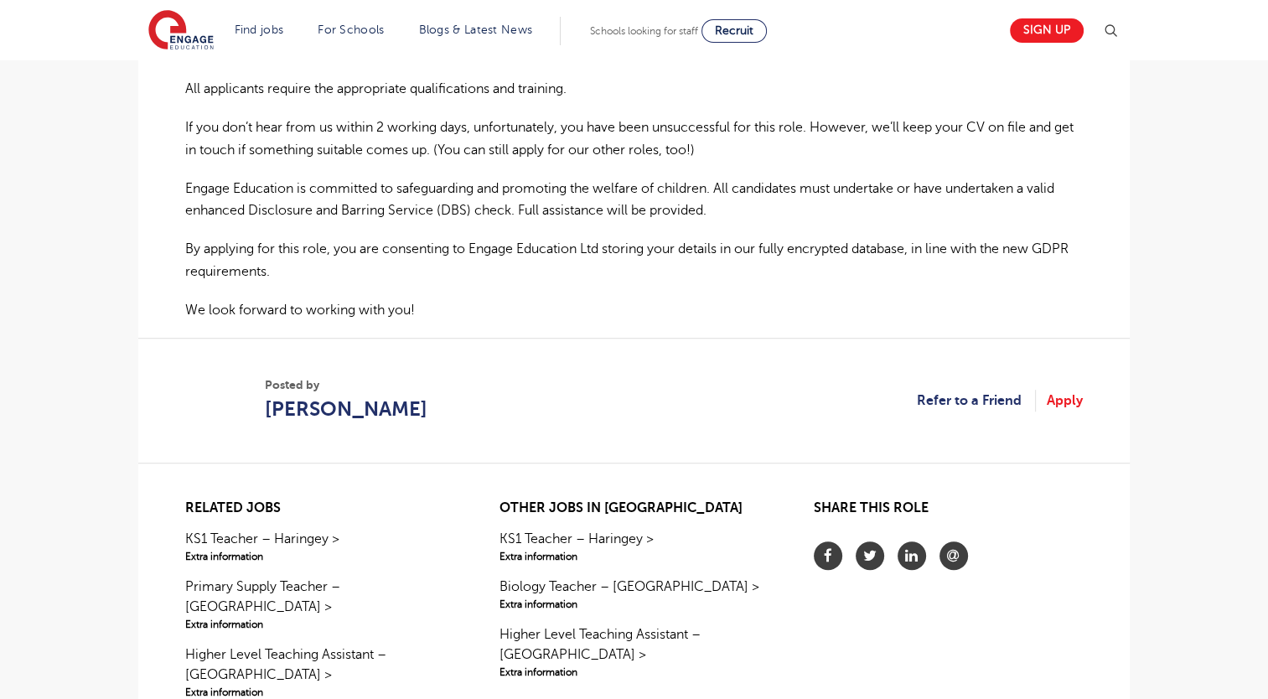
scroll to position [1258, 0]
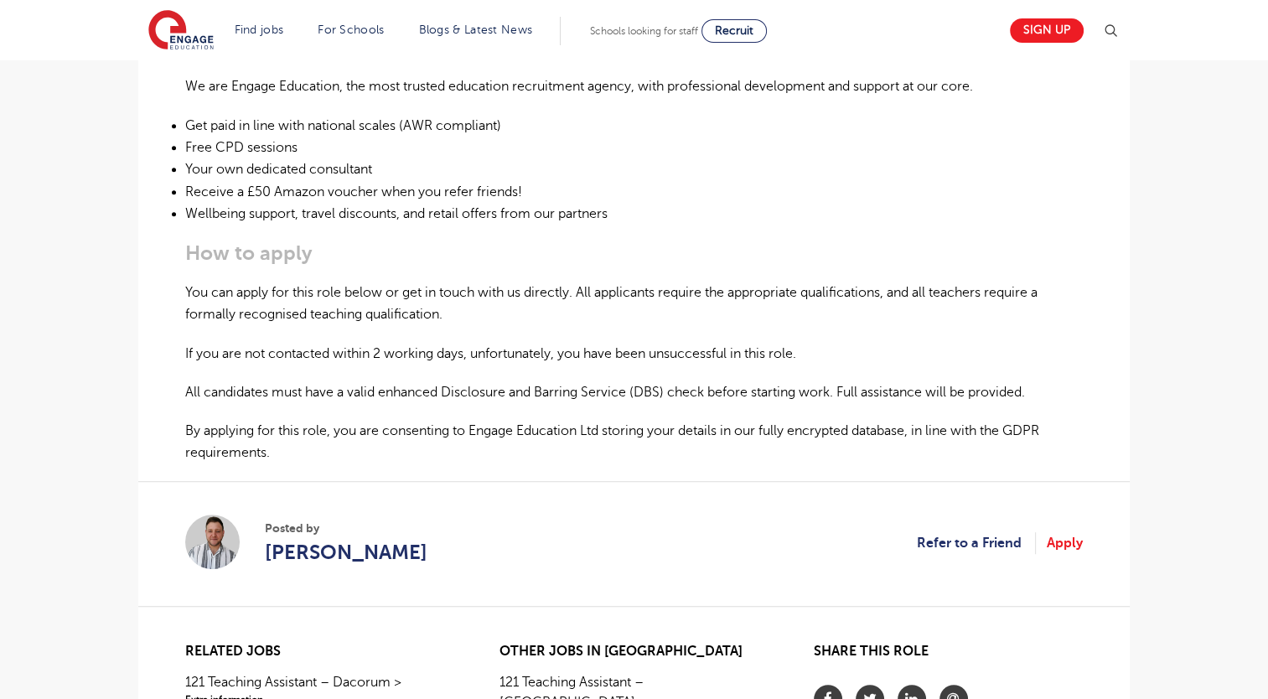
scroll to position [1006, 0]
